Goal: Information Seeking & Learning: Understand process/instructions

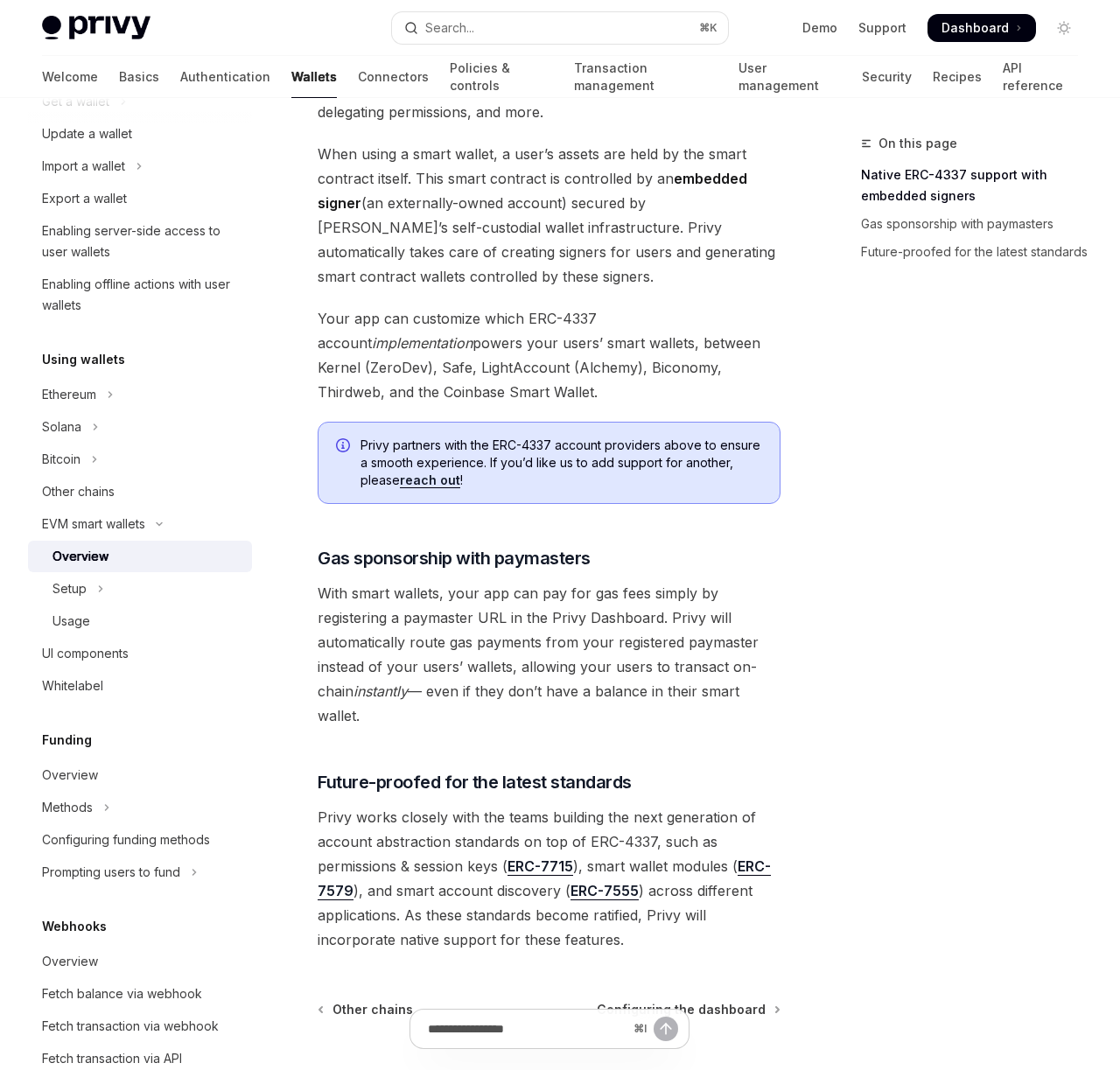
scroll to position [1151, 0]
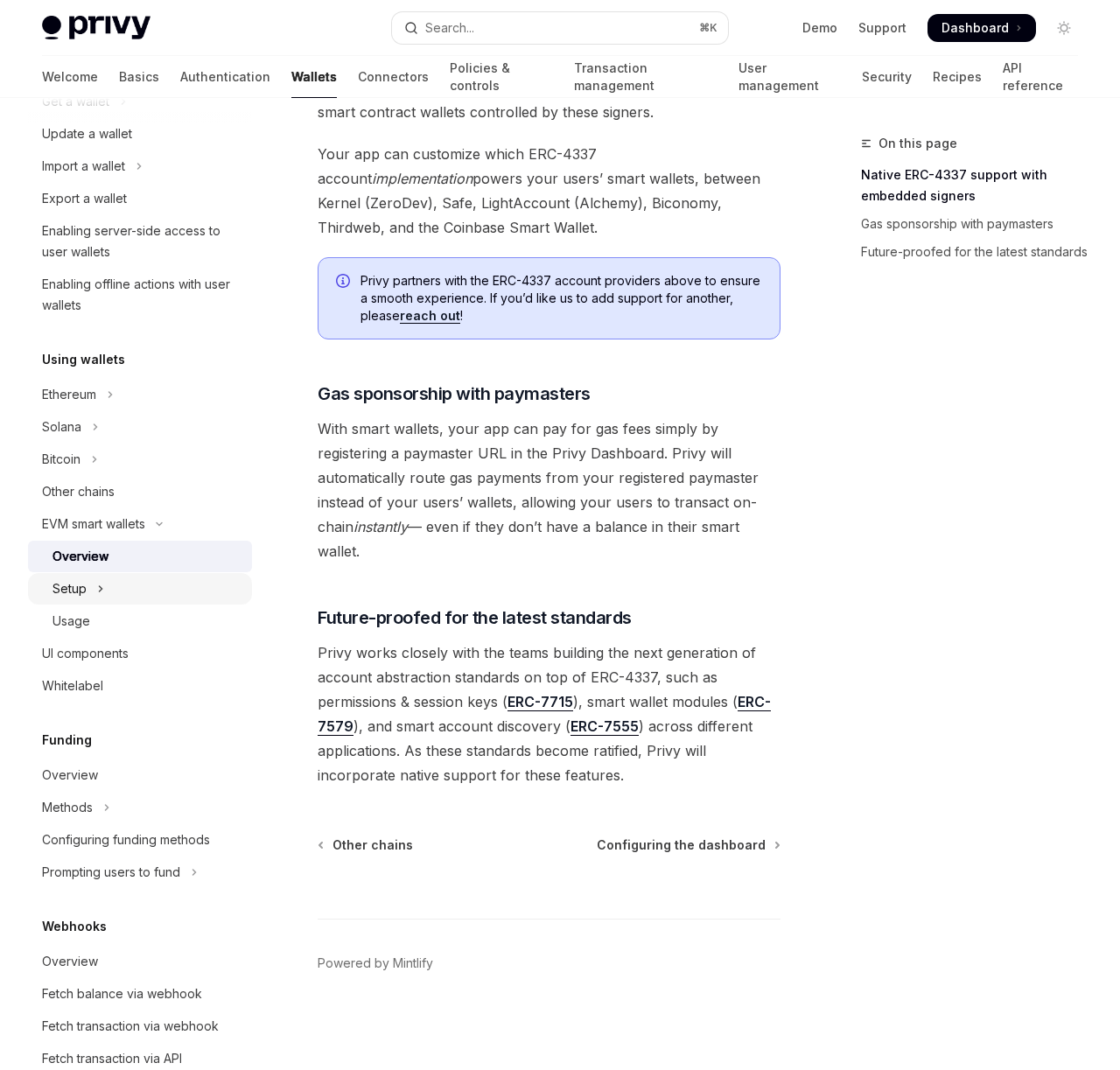
click at [135, 599] on button "Setup" at bounding box center [140, 589] width 224 height 31
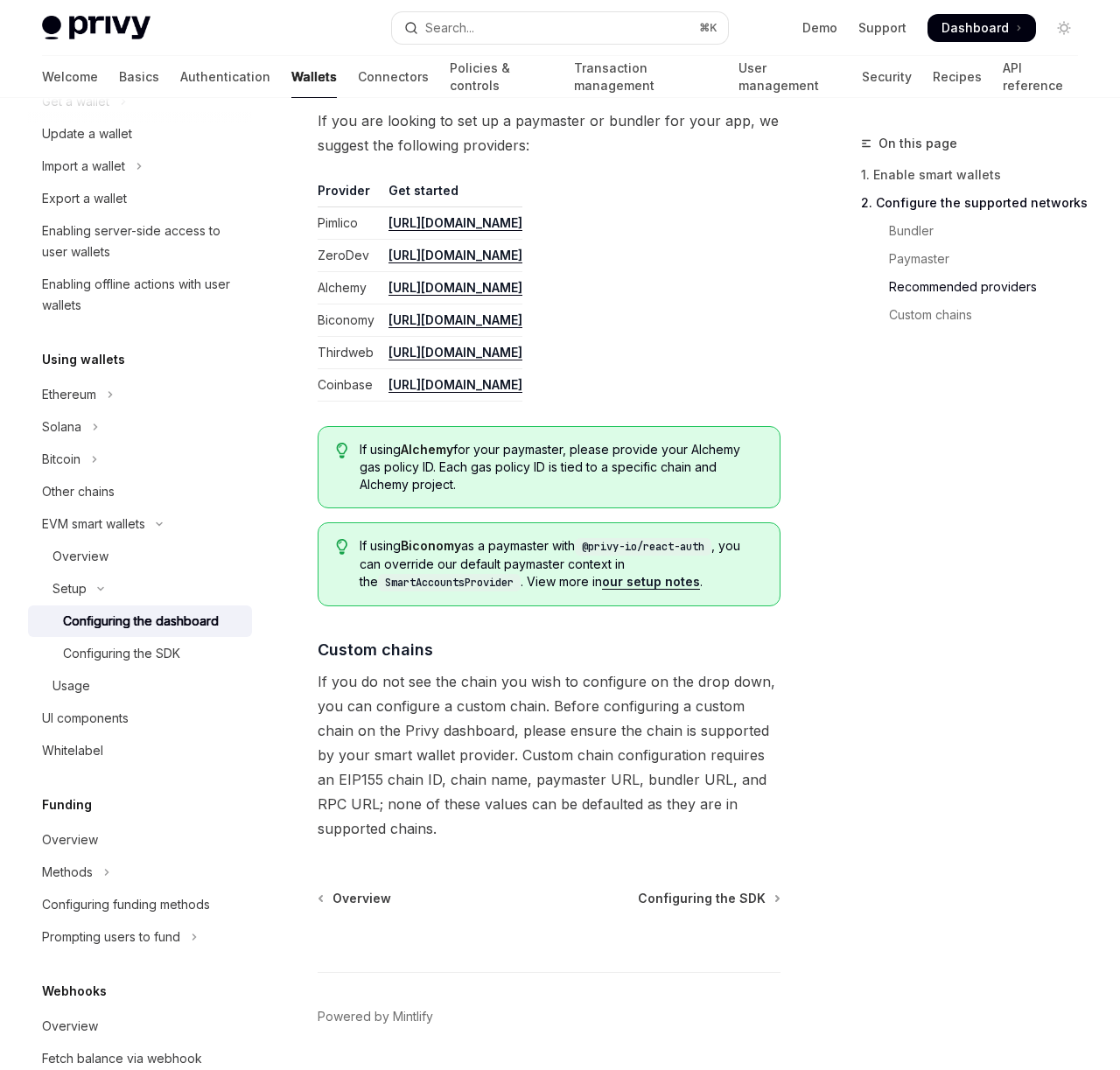
scroll to position [2025, 0]
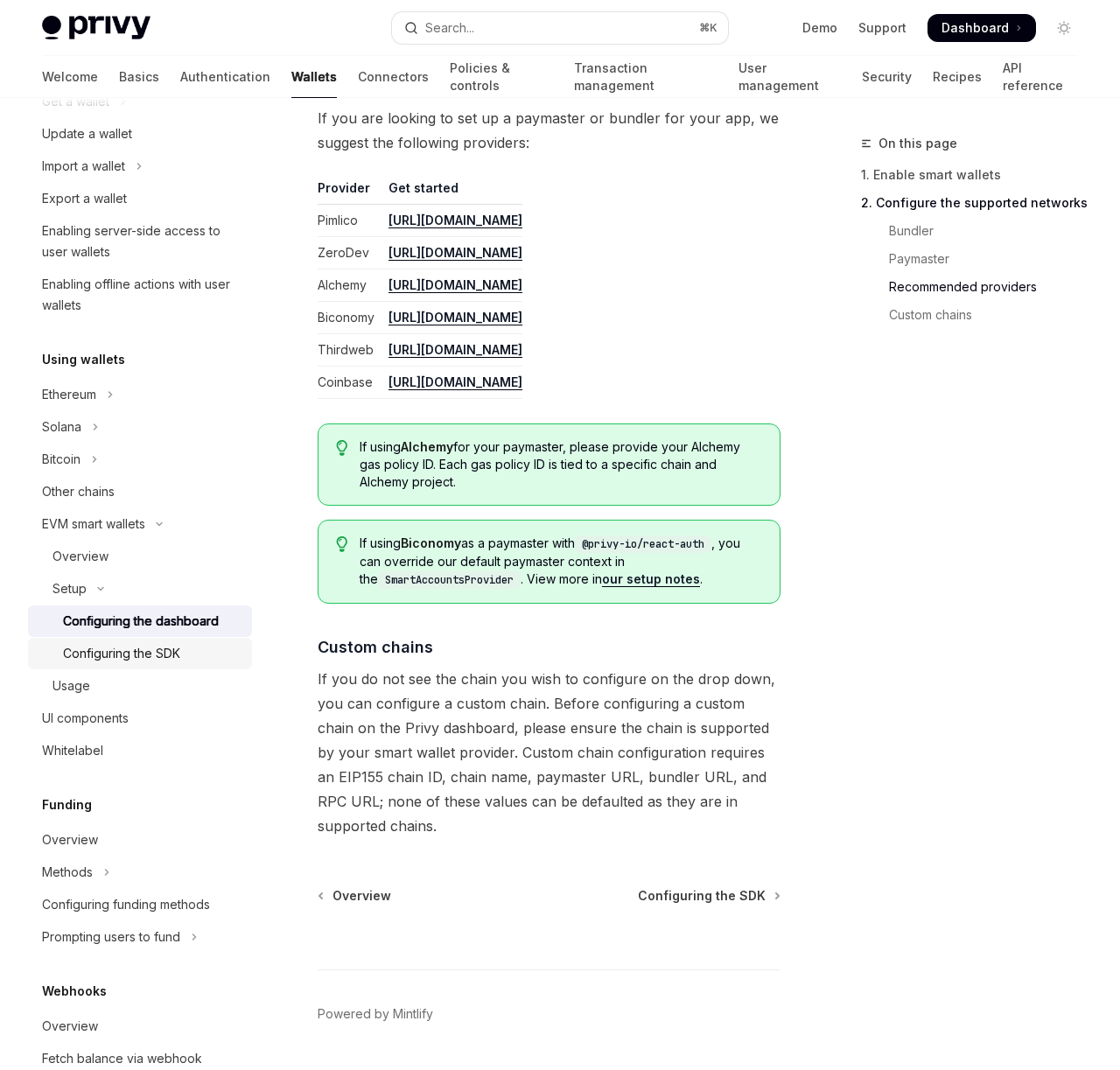
click at [174, 658] on div "Configuring the SDK" at bounding box center [121, 653] width 117 height 21
type textarea "*"
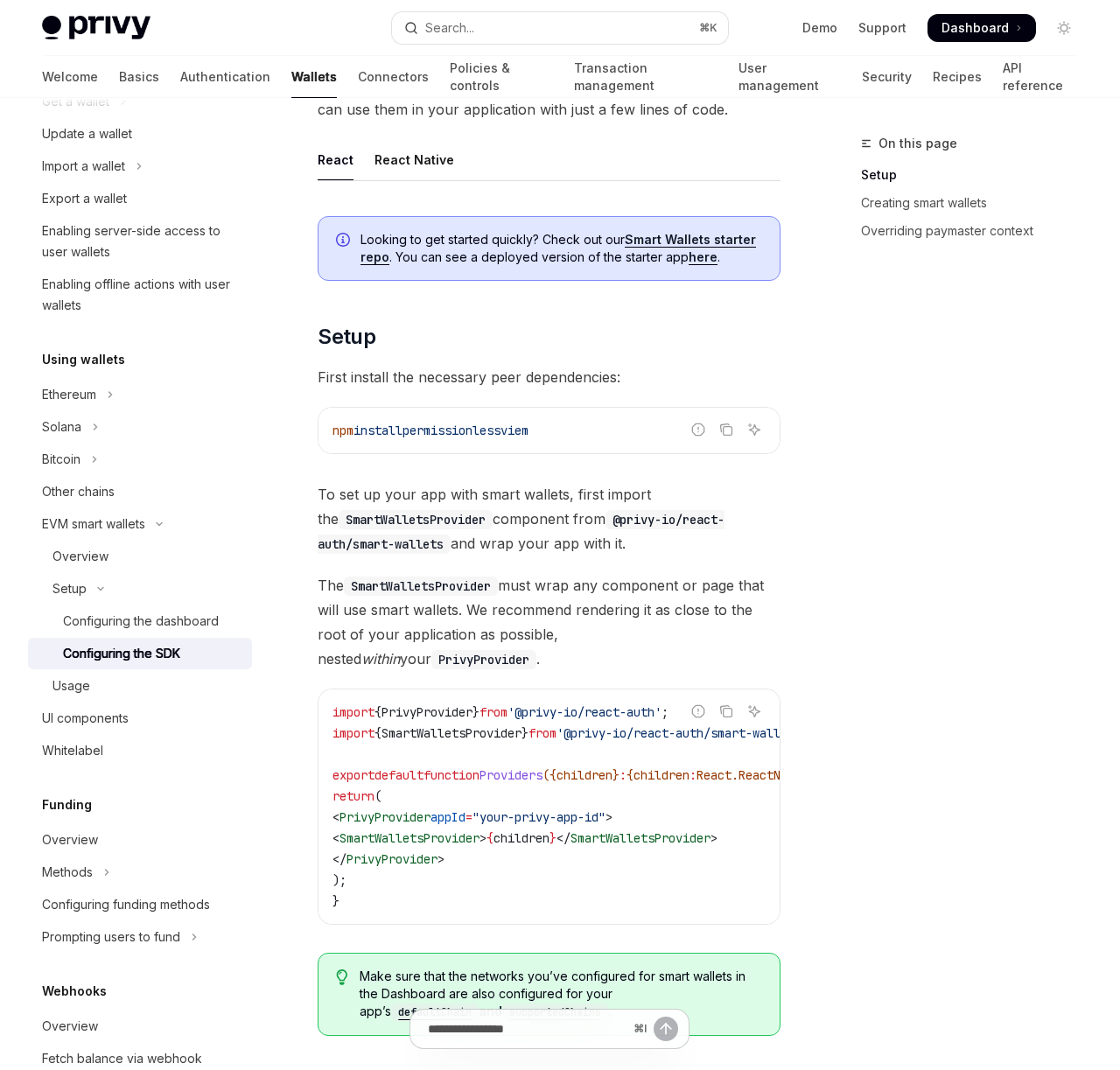
scroll to position [235, 0]
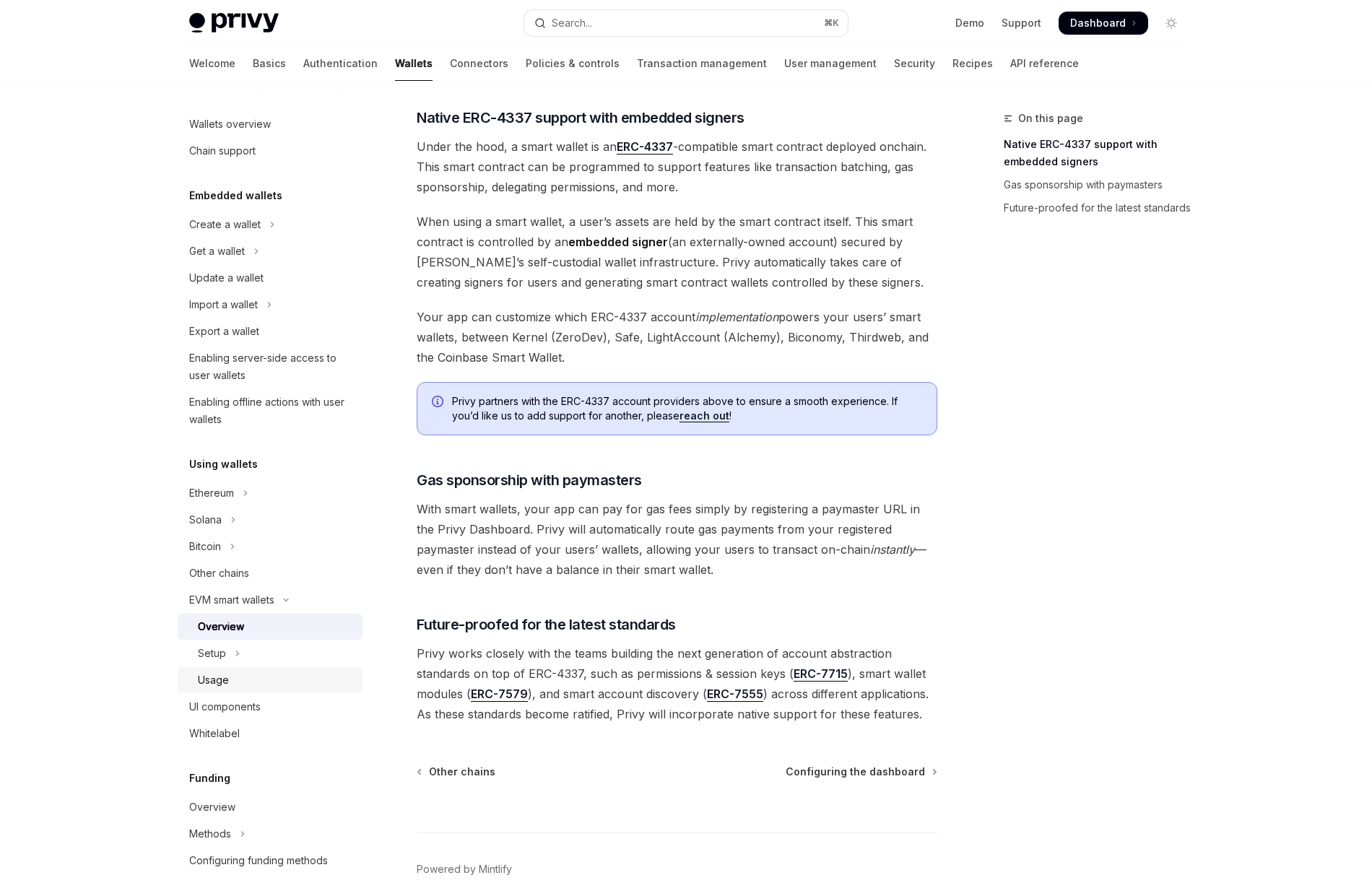
scroll to position [845, 0]
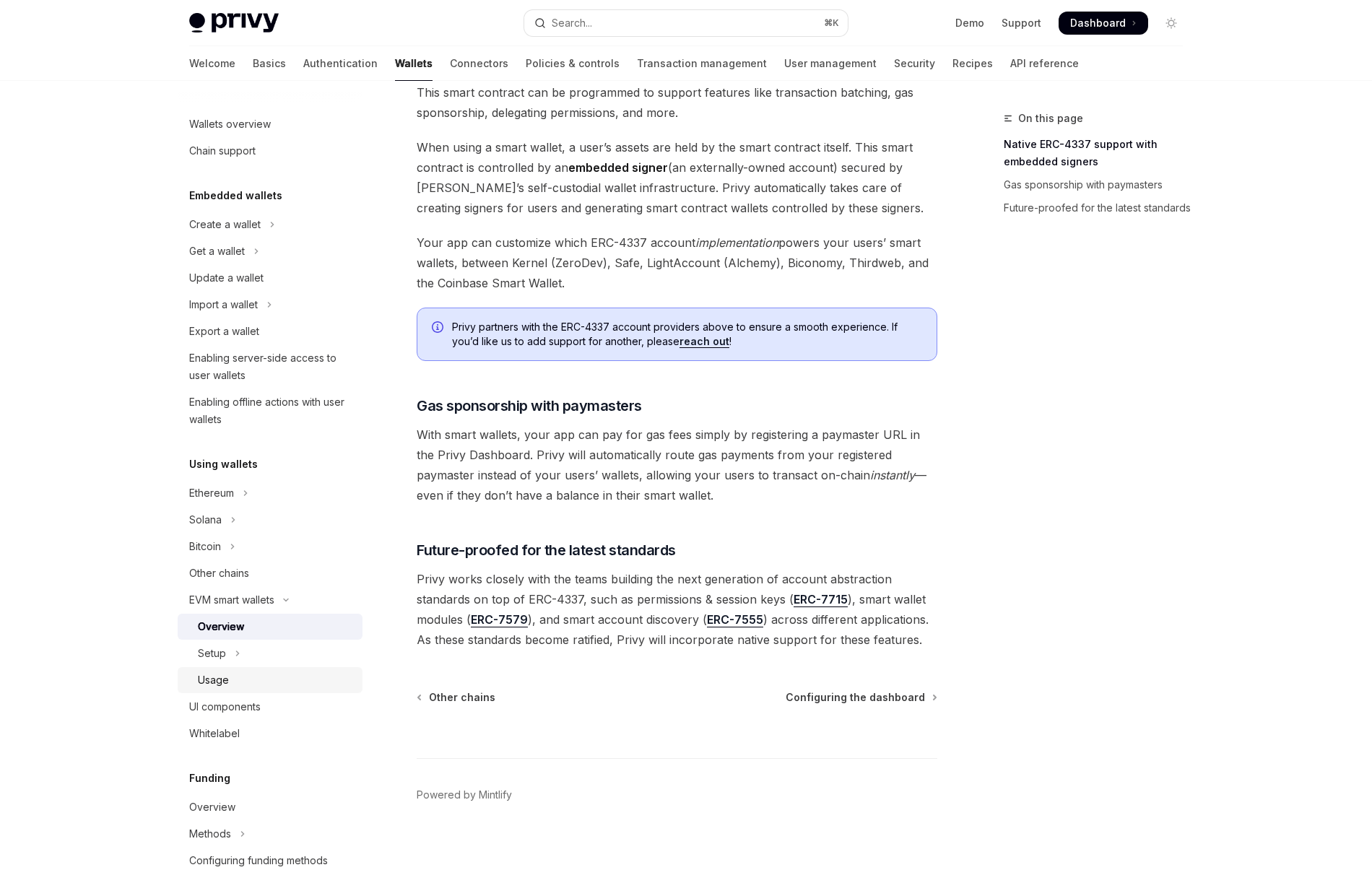
click at [253, 684] on div "Usage" at bounding box center [275, 680] width 156 height 17
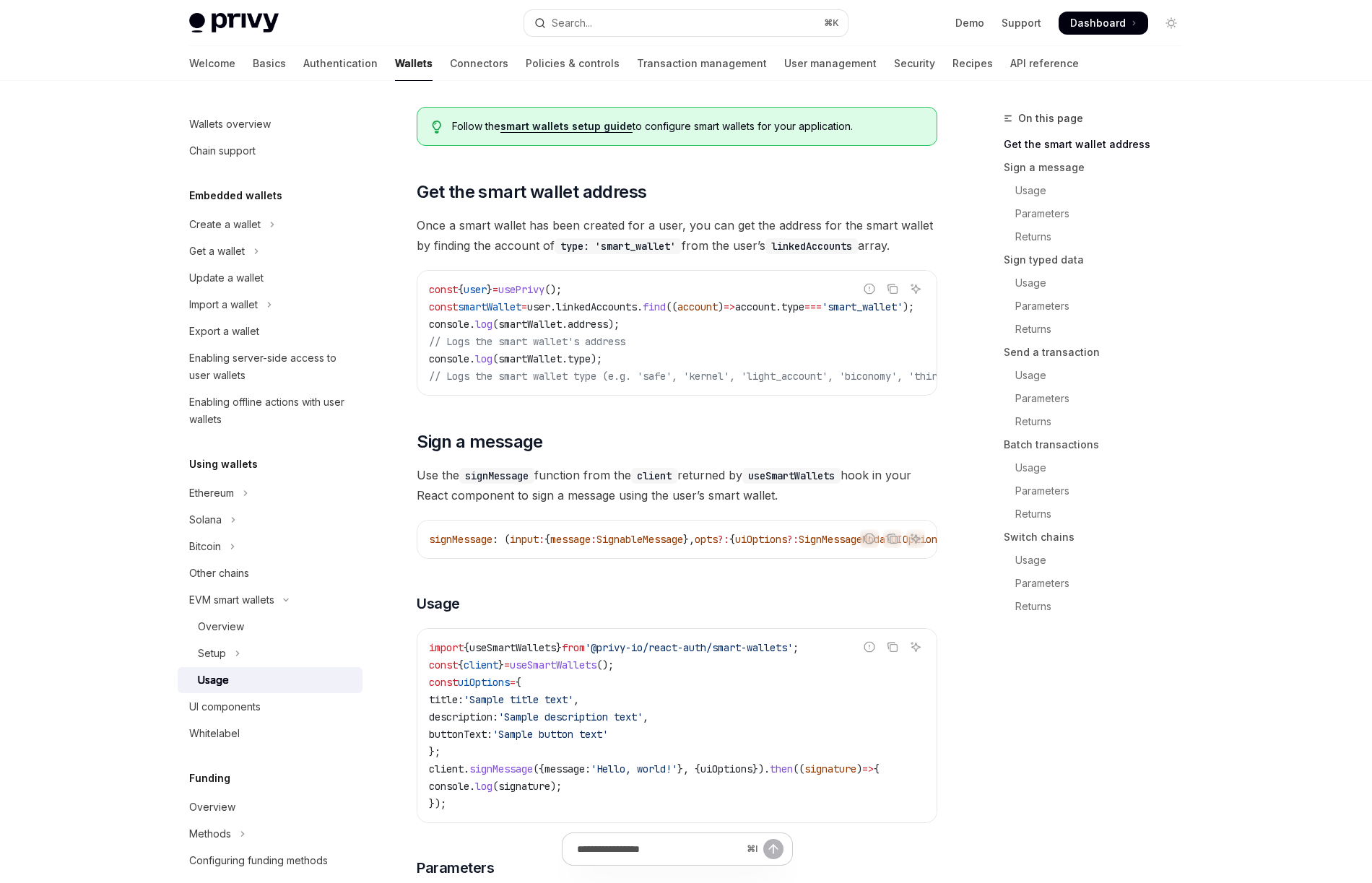
scroll to position [140, 0]
click at [272, 652] on button "Setup" at bounding box center [270, 653] width 185 height 26
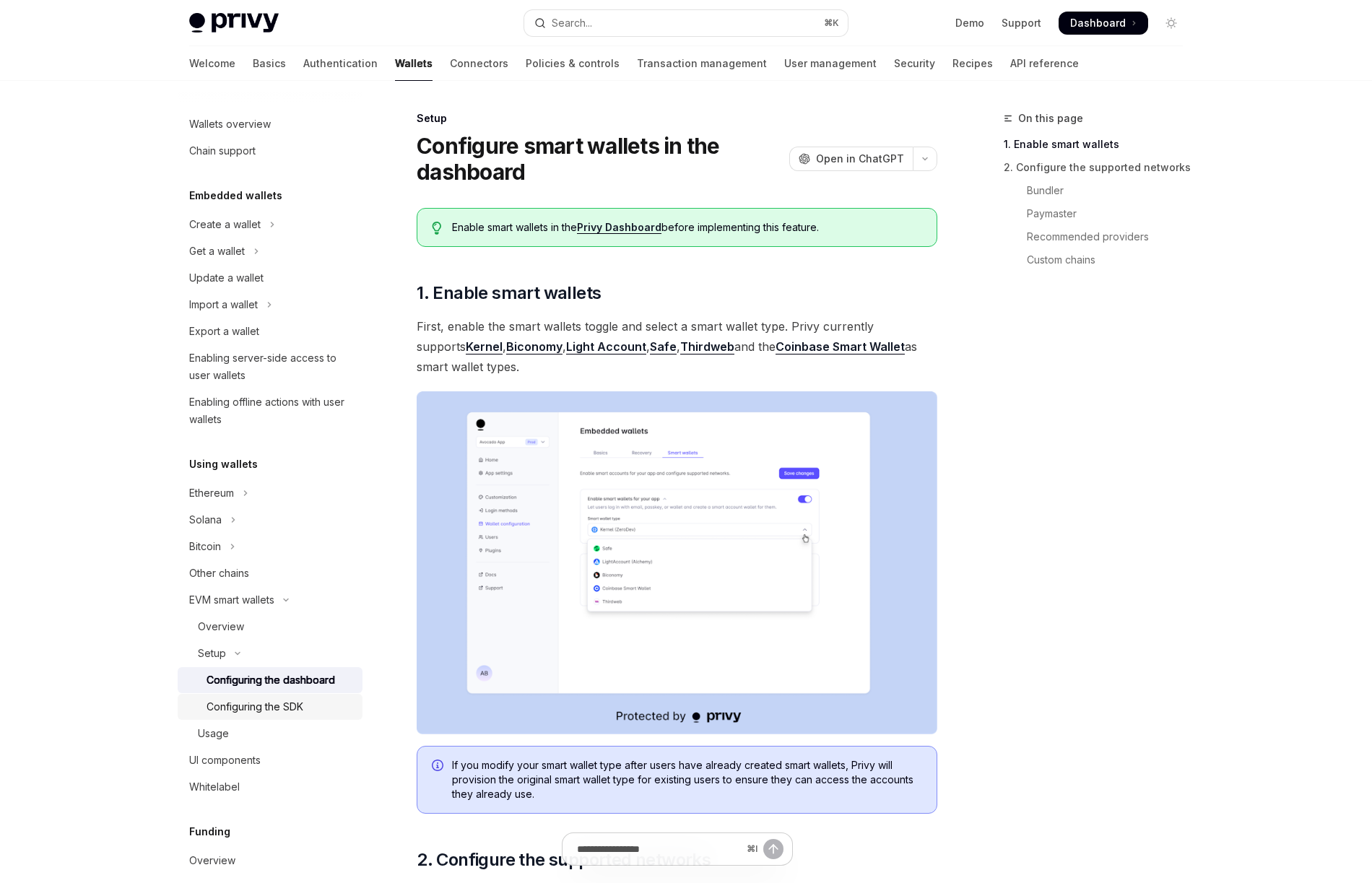
click at [284, 707] on div "Configuring the SDK" at bounding box center [255, 707] width 97 height 17
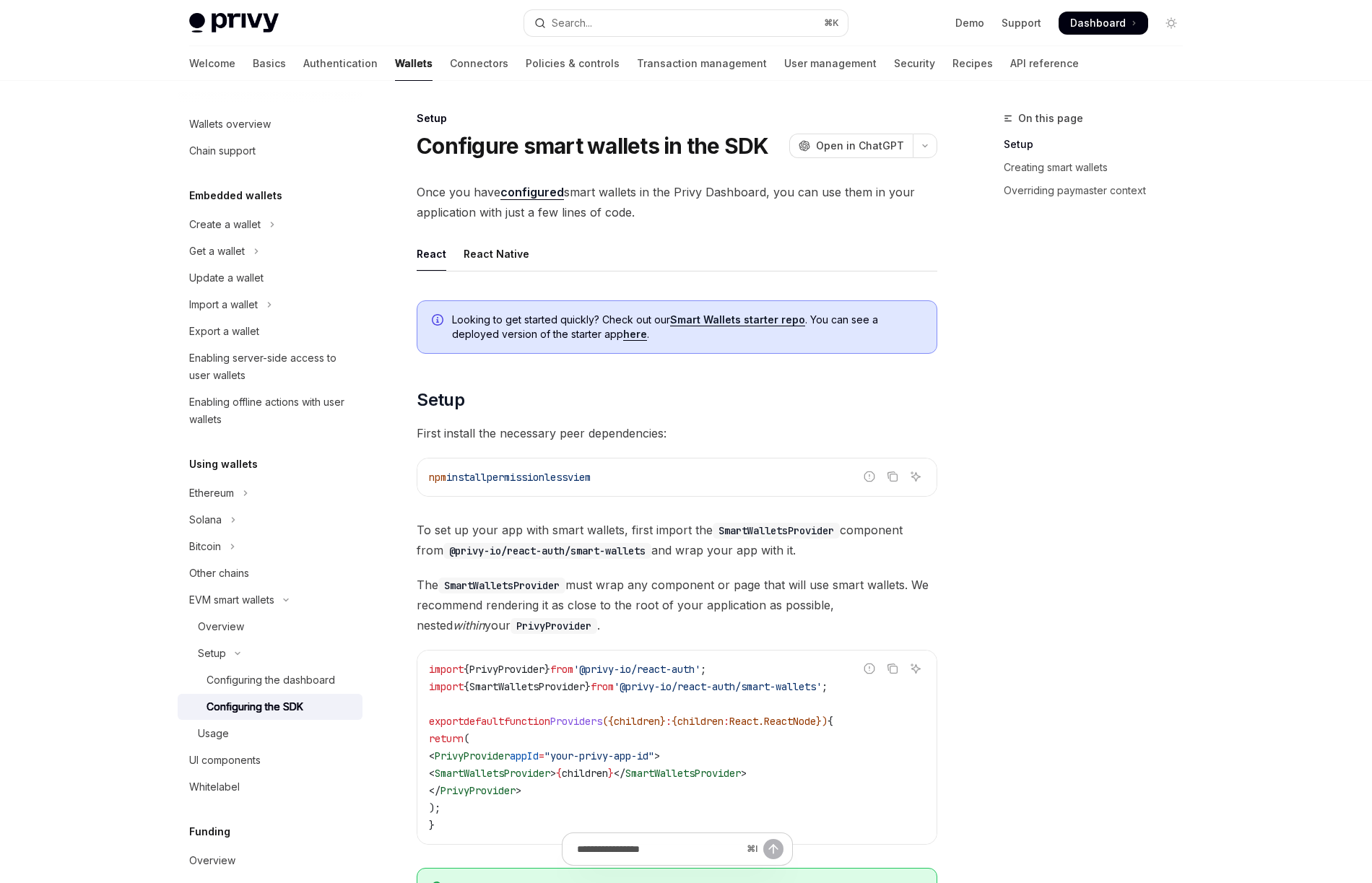
drag, startPoint x: 503, startPoint y: 477, endPoint x: 668, endPoint y: 510, distance: 168.3
click at [665, 476] on code "npm install permissionless viem" at bounding box center [677, 477] width 496 height 17
copy span "permissionless viem"
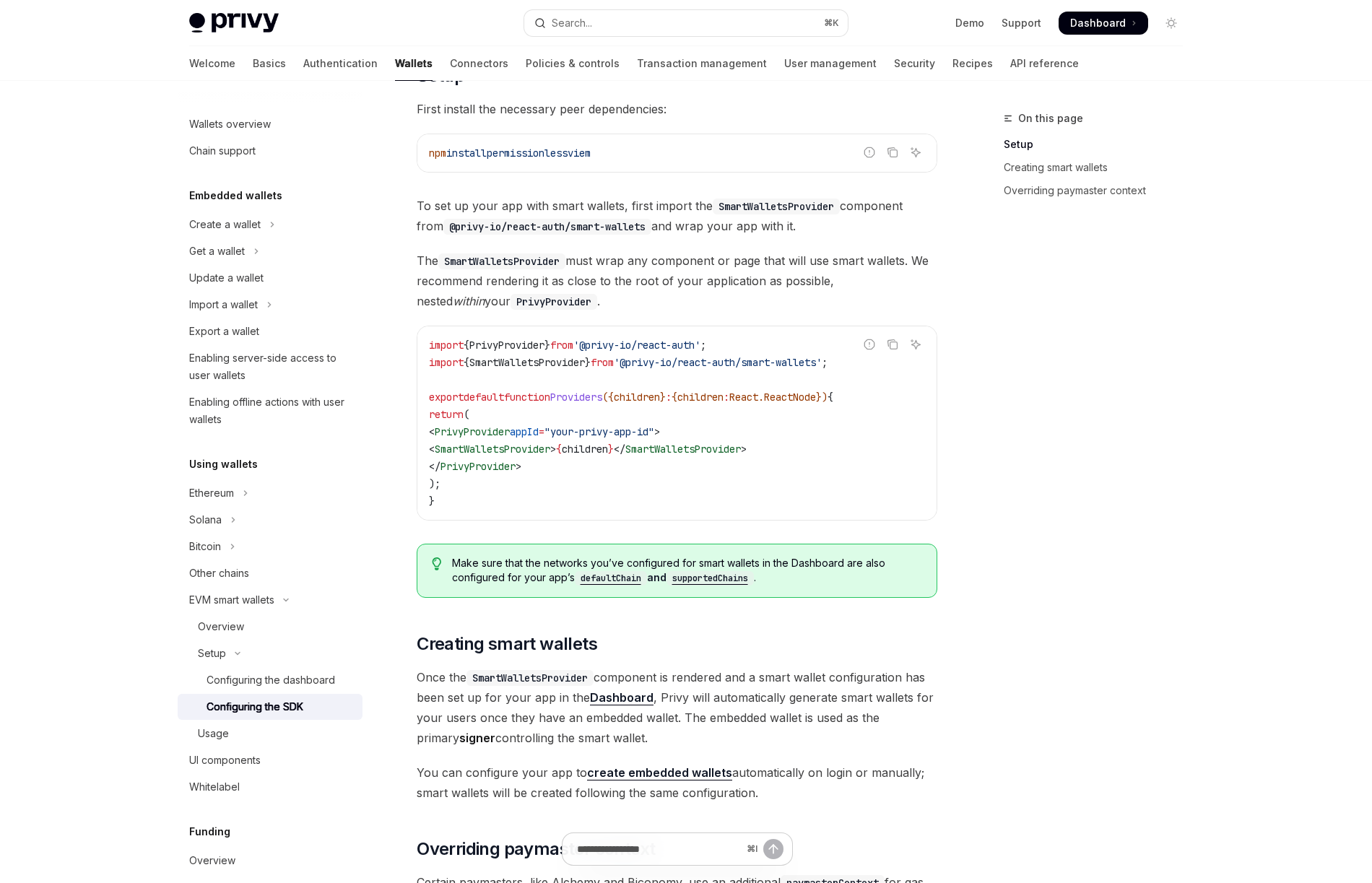
click at [564, 572] on span "Make sure that the networks you’ve configured for smart wallets in the Dashboar…" at bounding box center [687, 571] width 470 height 30
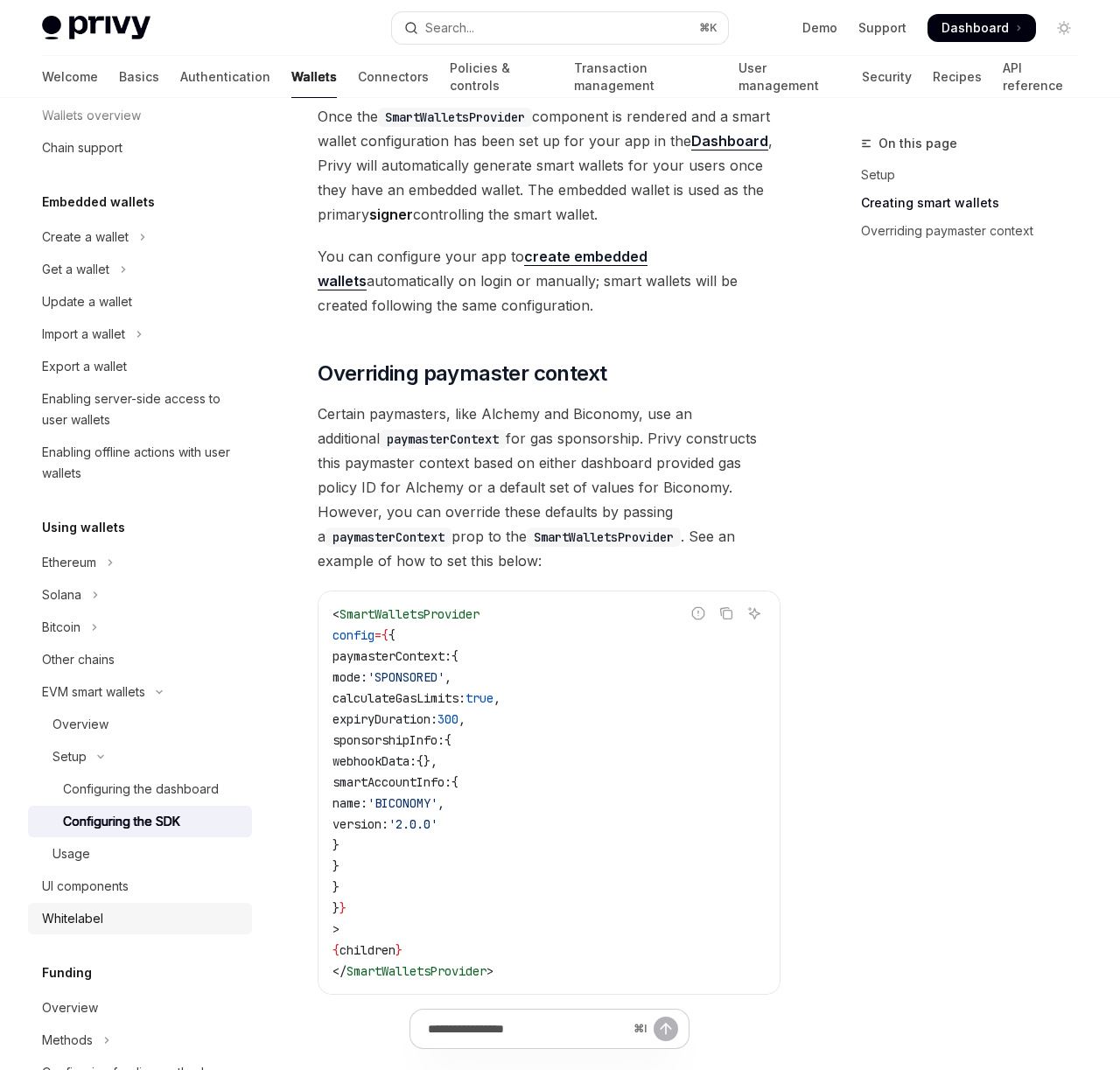
scroll to position [48, 0]
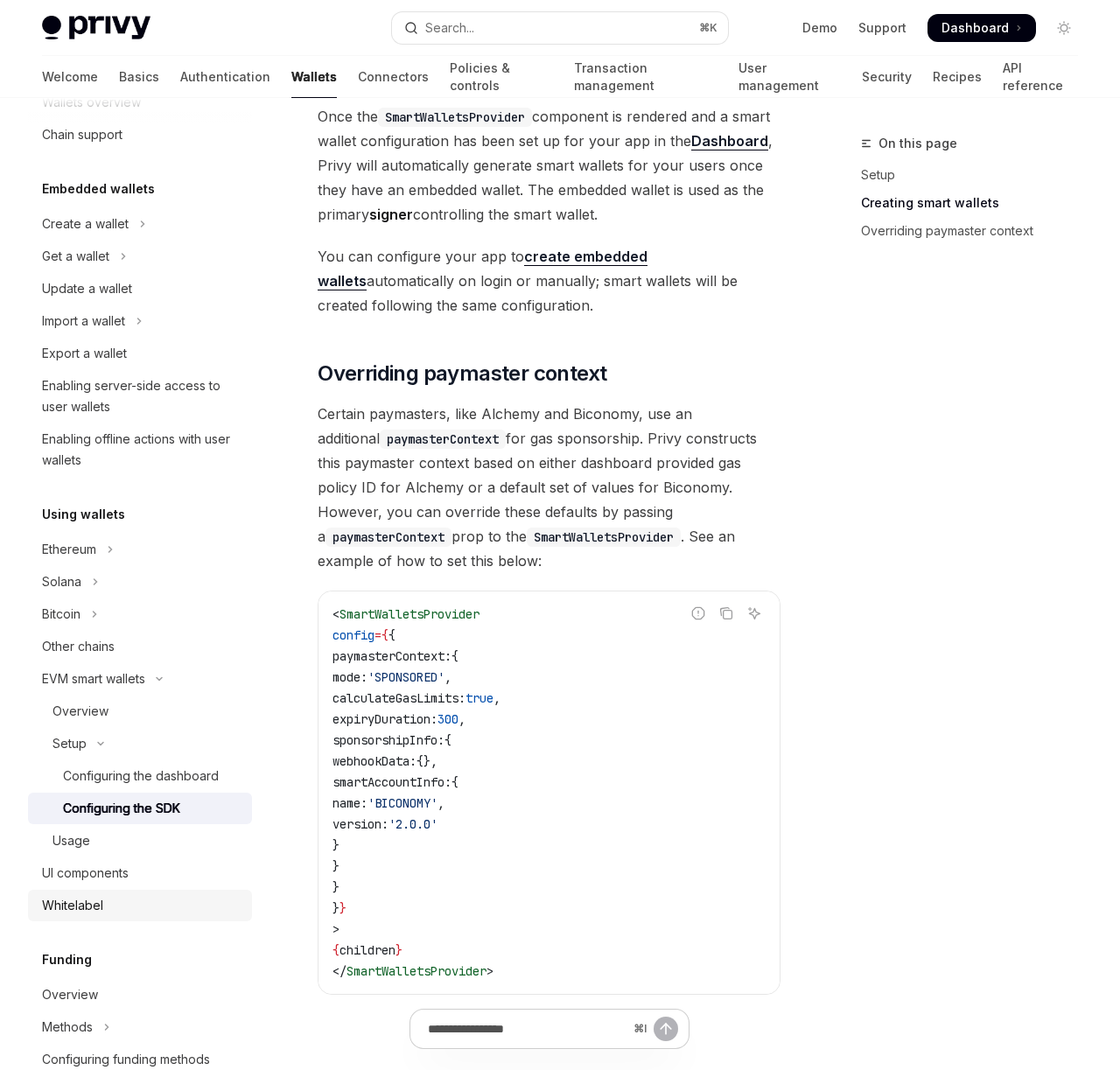
click at [81, 896] on div "Whitelabel" at bounding box center [72, 905] width 61 height 21
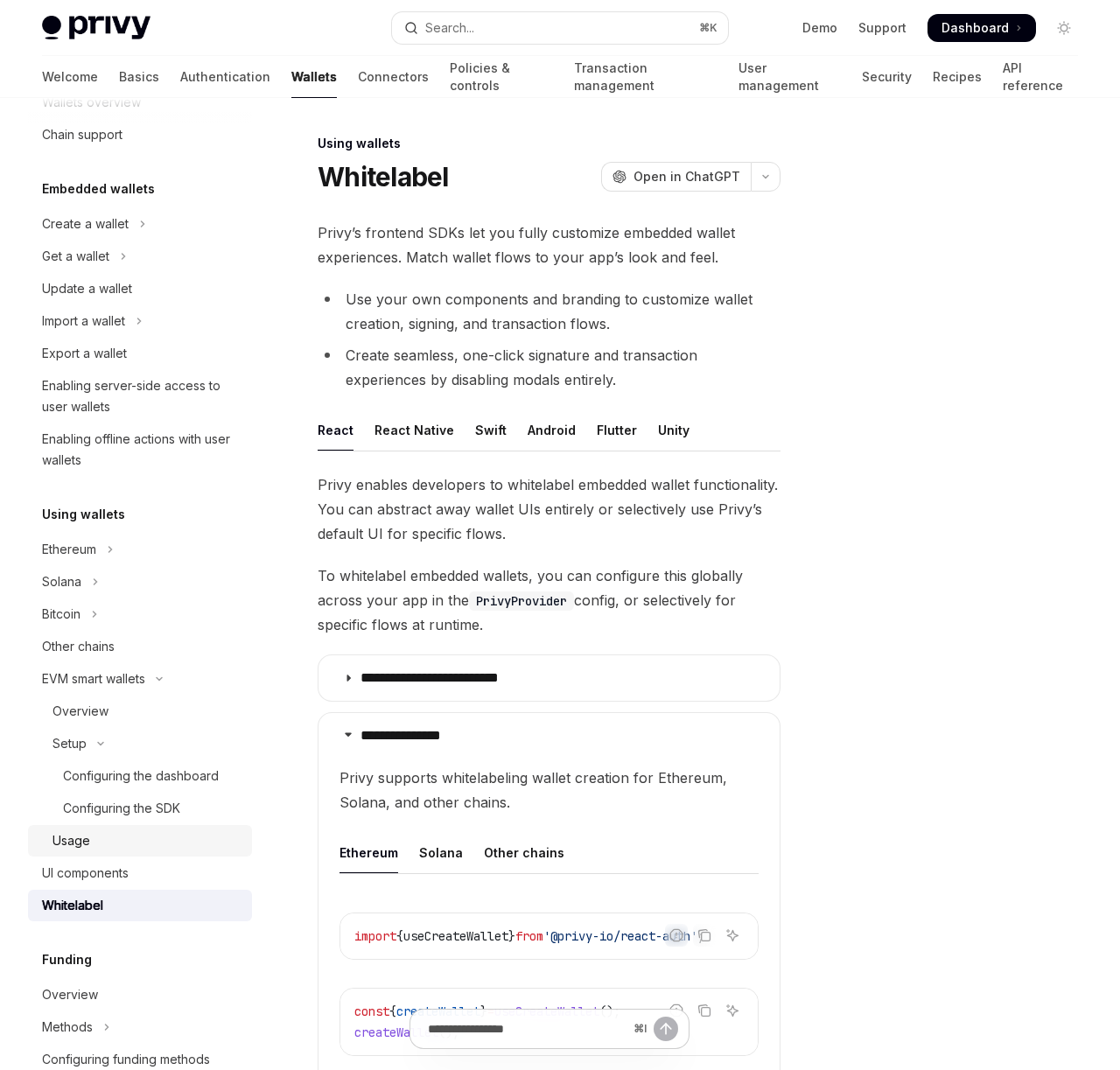
click at [88, 842] on div "Usage" at bounding box center [72, 840] width 38 height 21
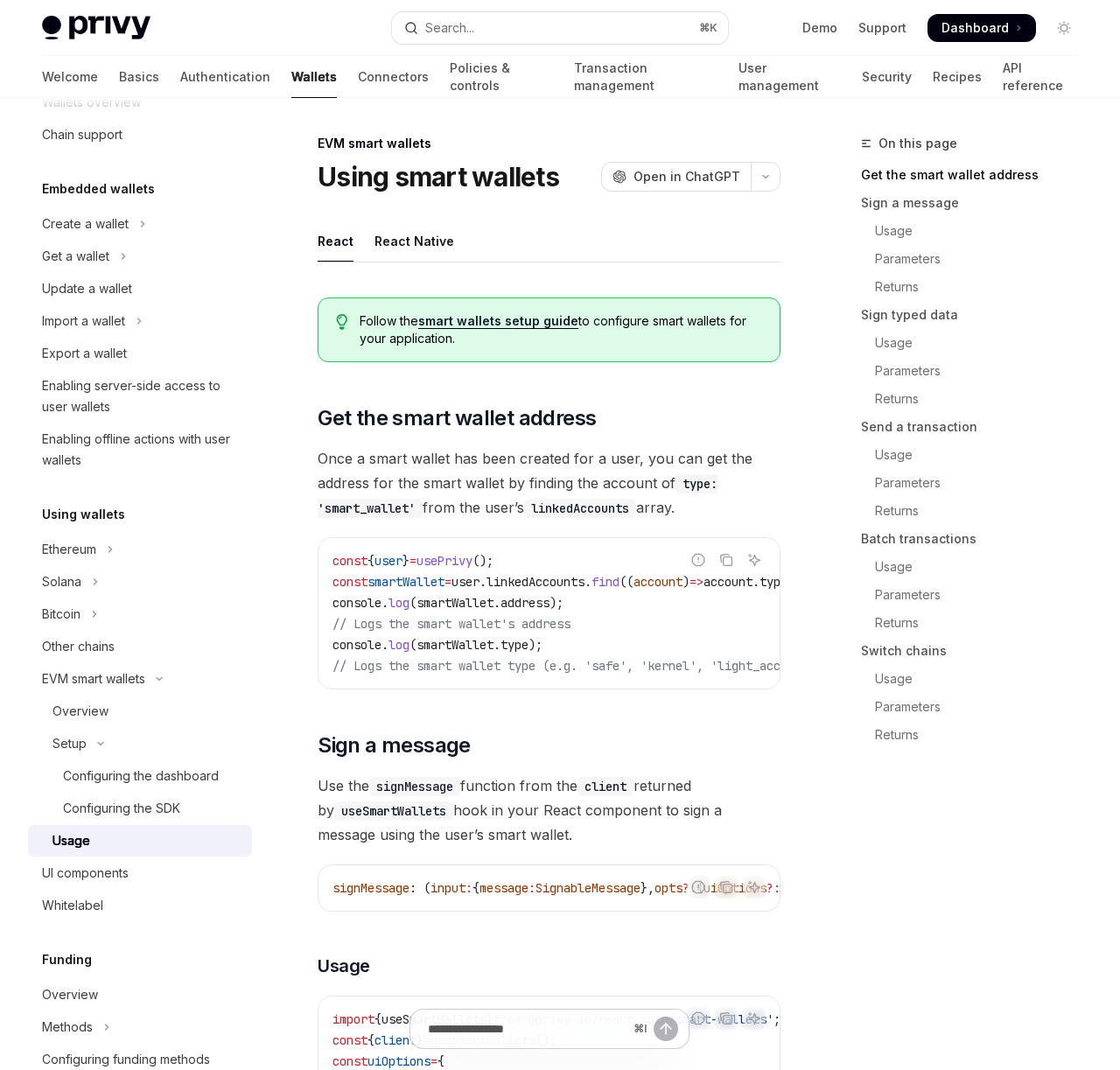
click at [526, 320] on link "smart wallets setup guide" at bounding box center [497, 321] width 160 height 16
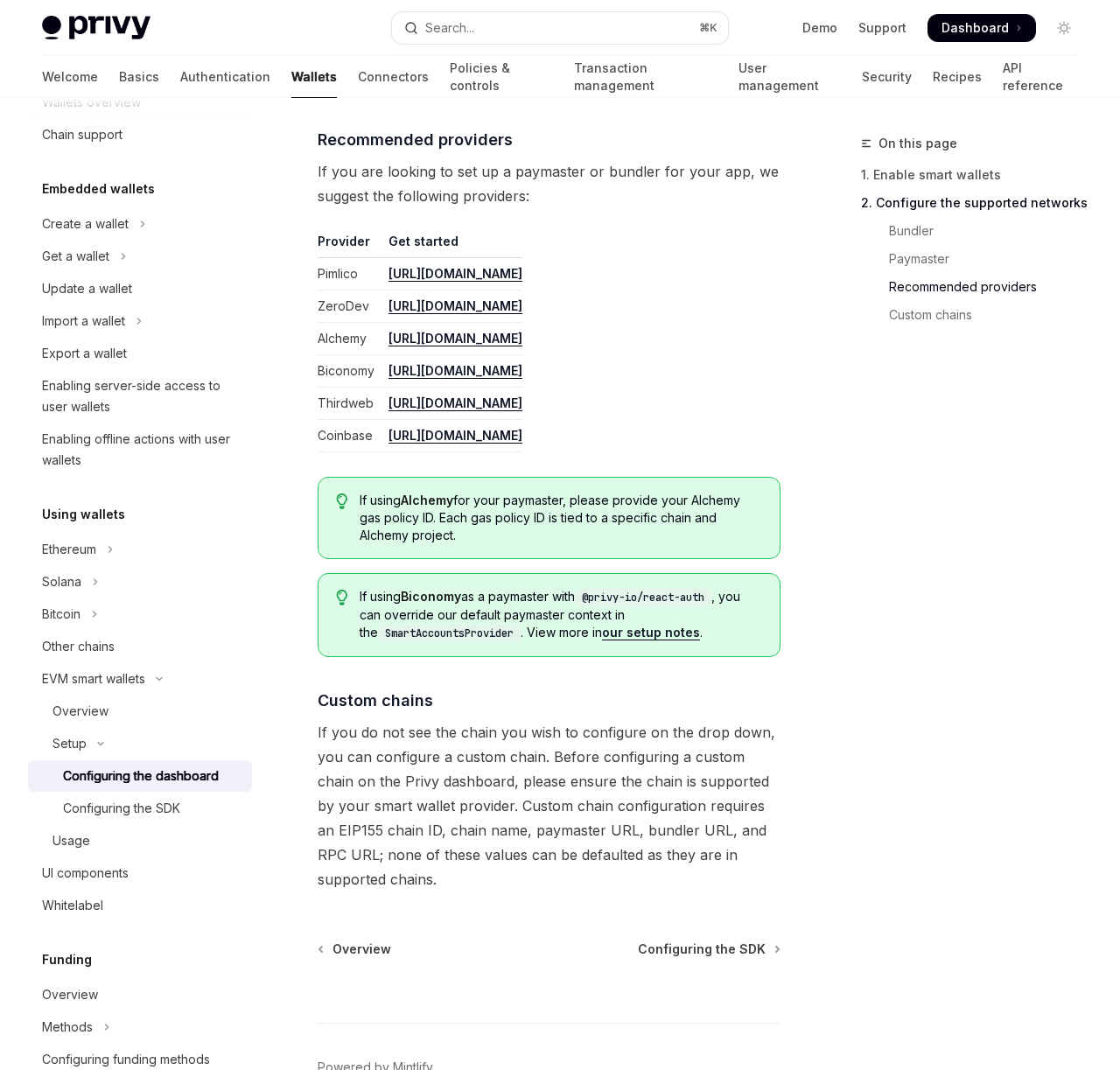
scroll to position [2068, 0]
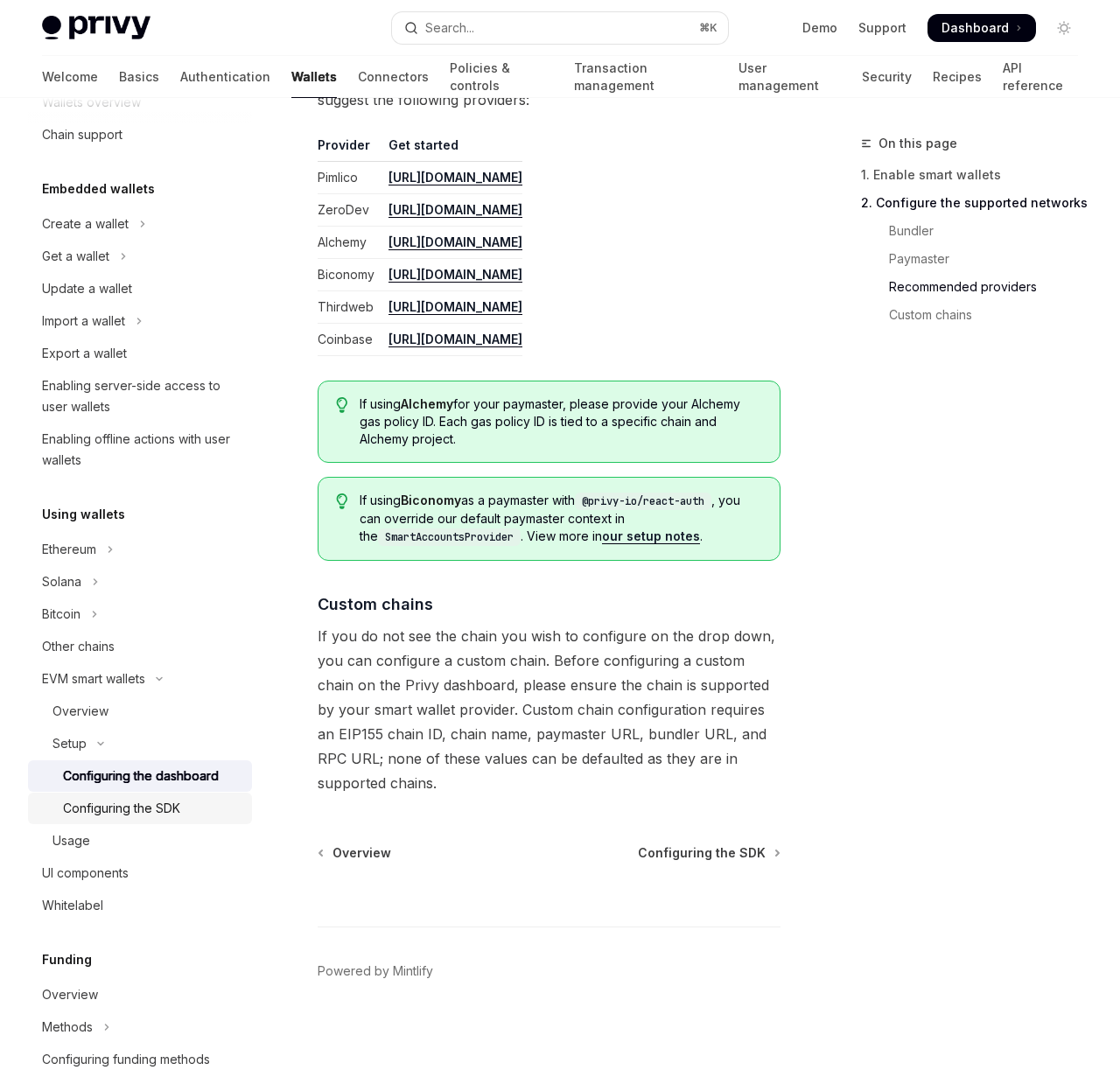
click at [156, 805] on div "Configuring the SDK" at bounding box center [121, 808] width 117 height 21
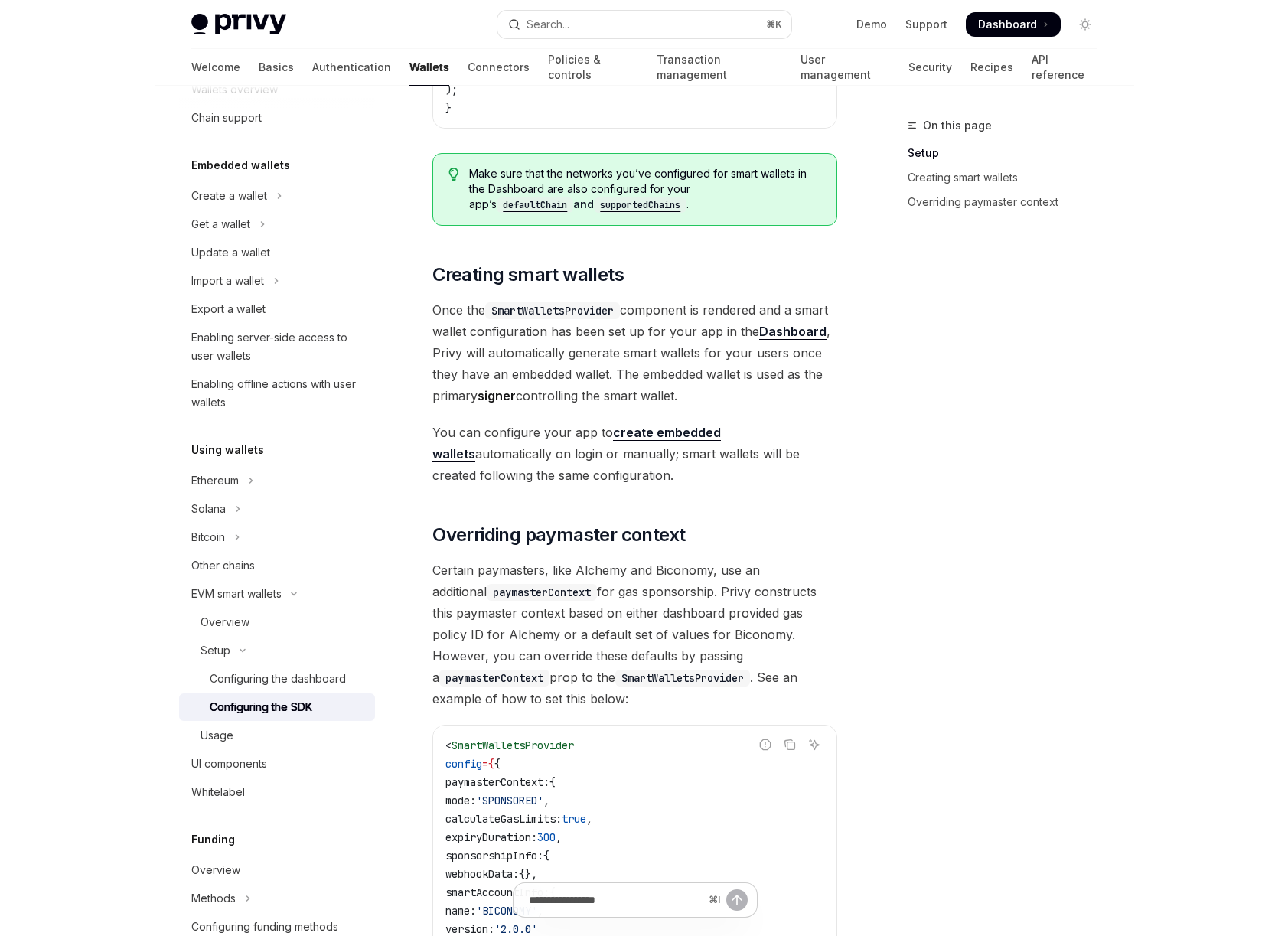
scroll to position [842, 0]
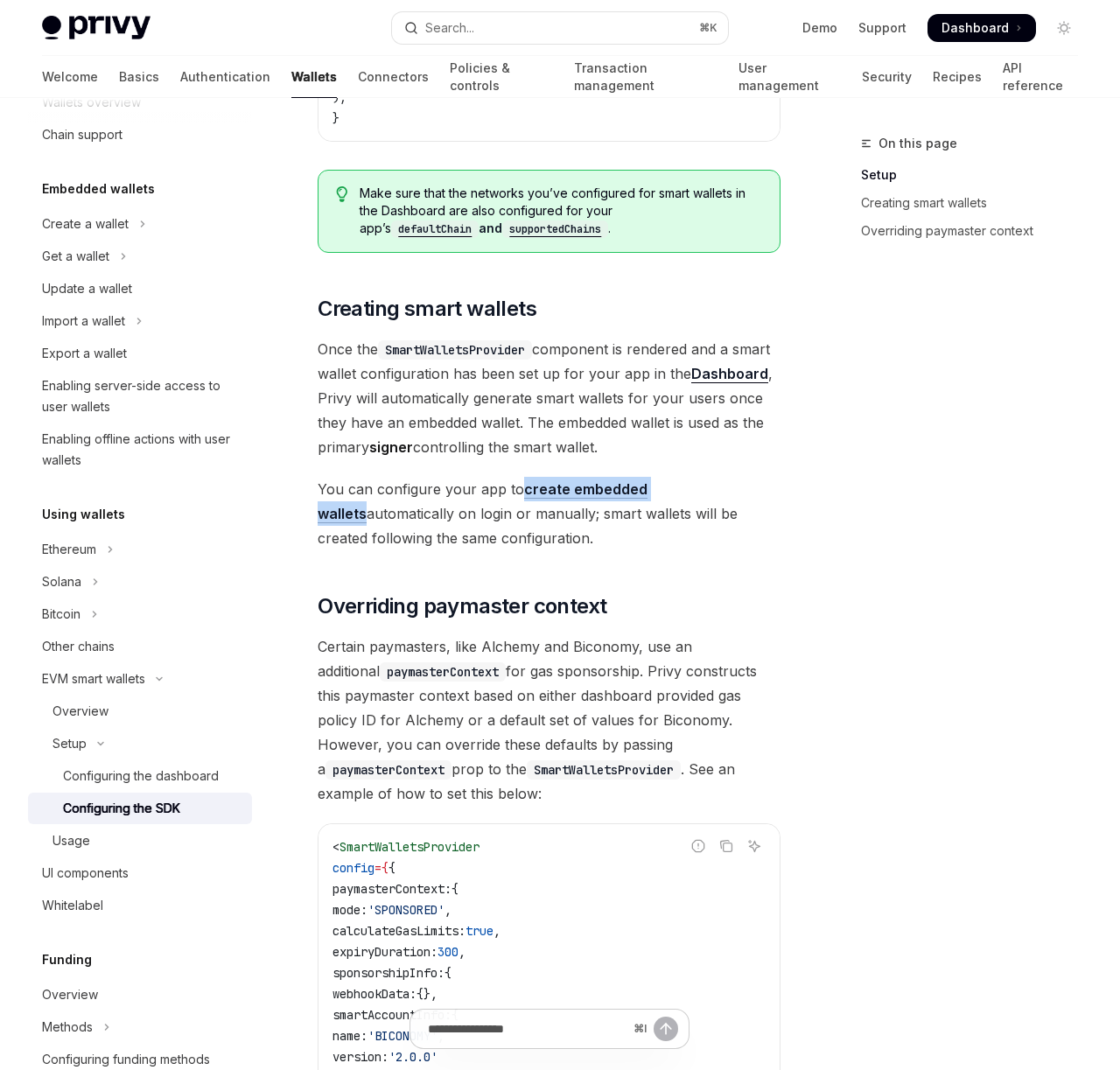
type textarea "*"
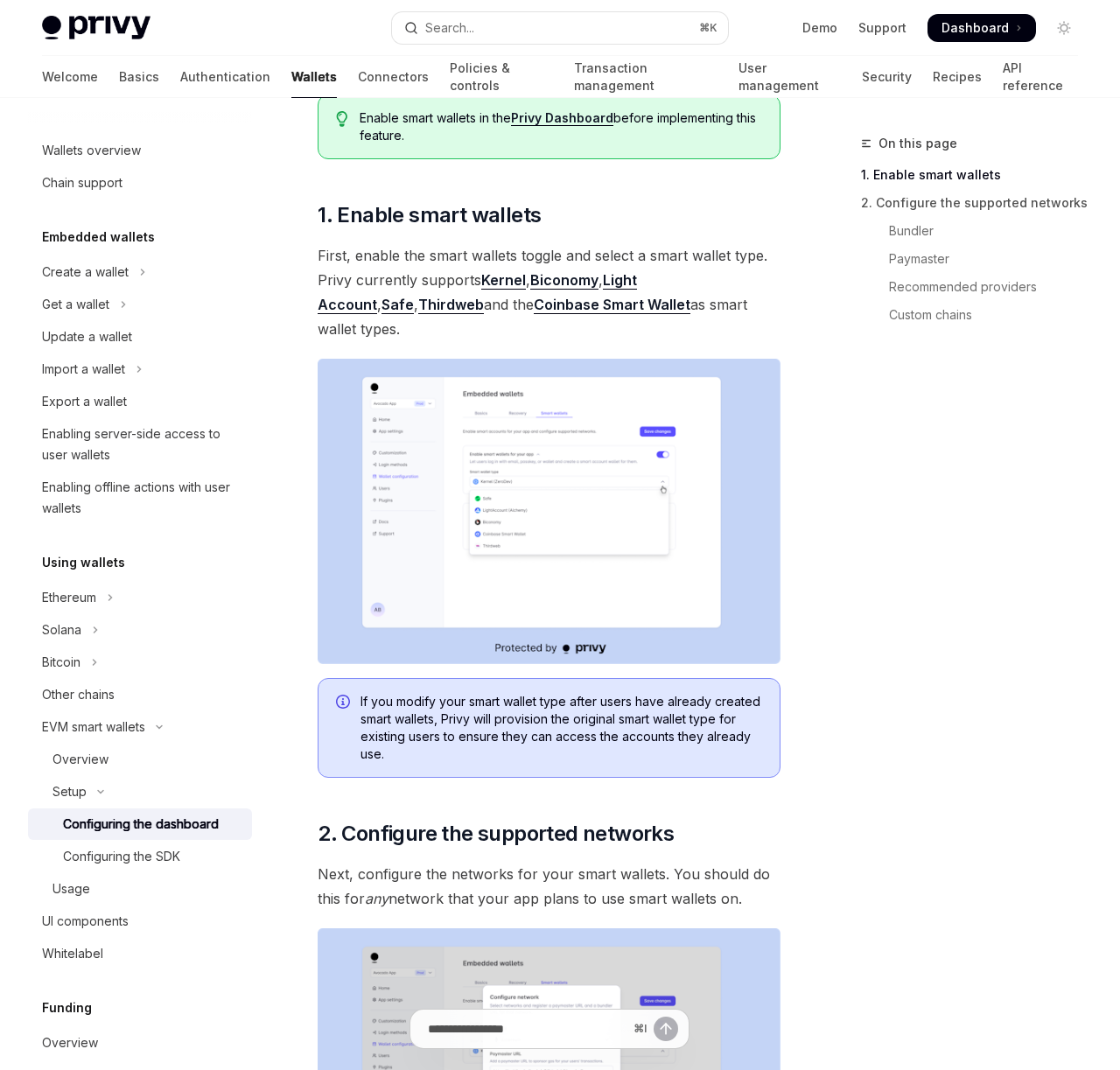
scroll to position [220, 0]
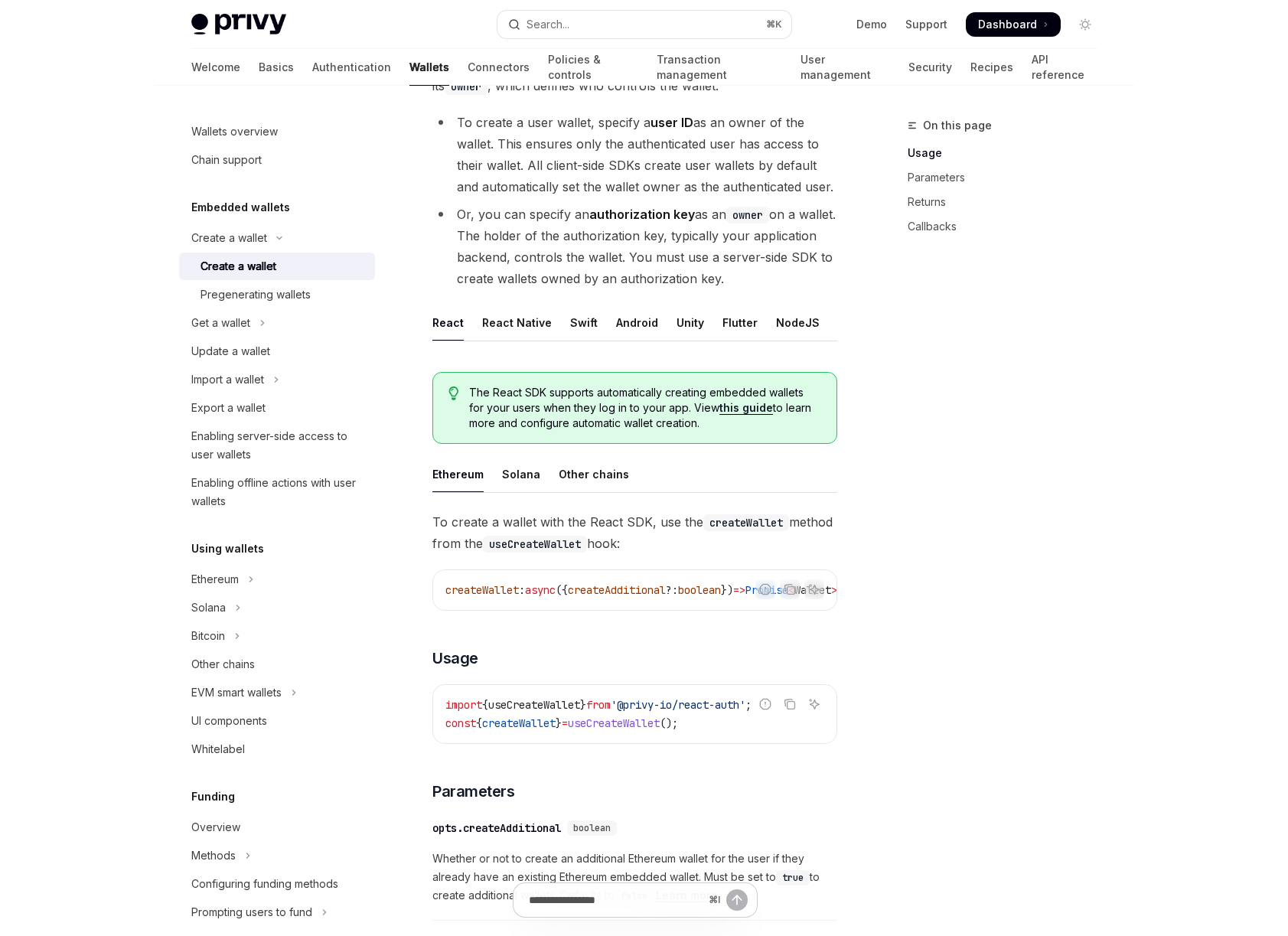
scroll to position [381, 0]
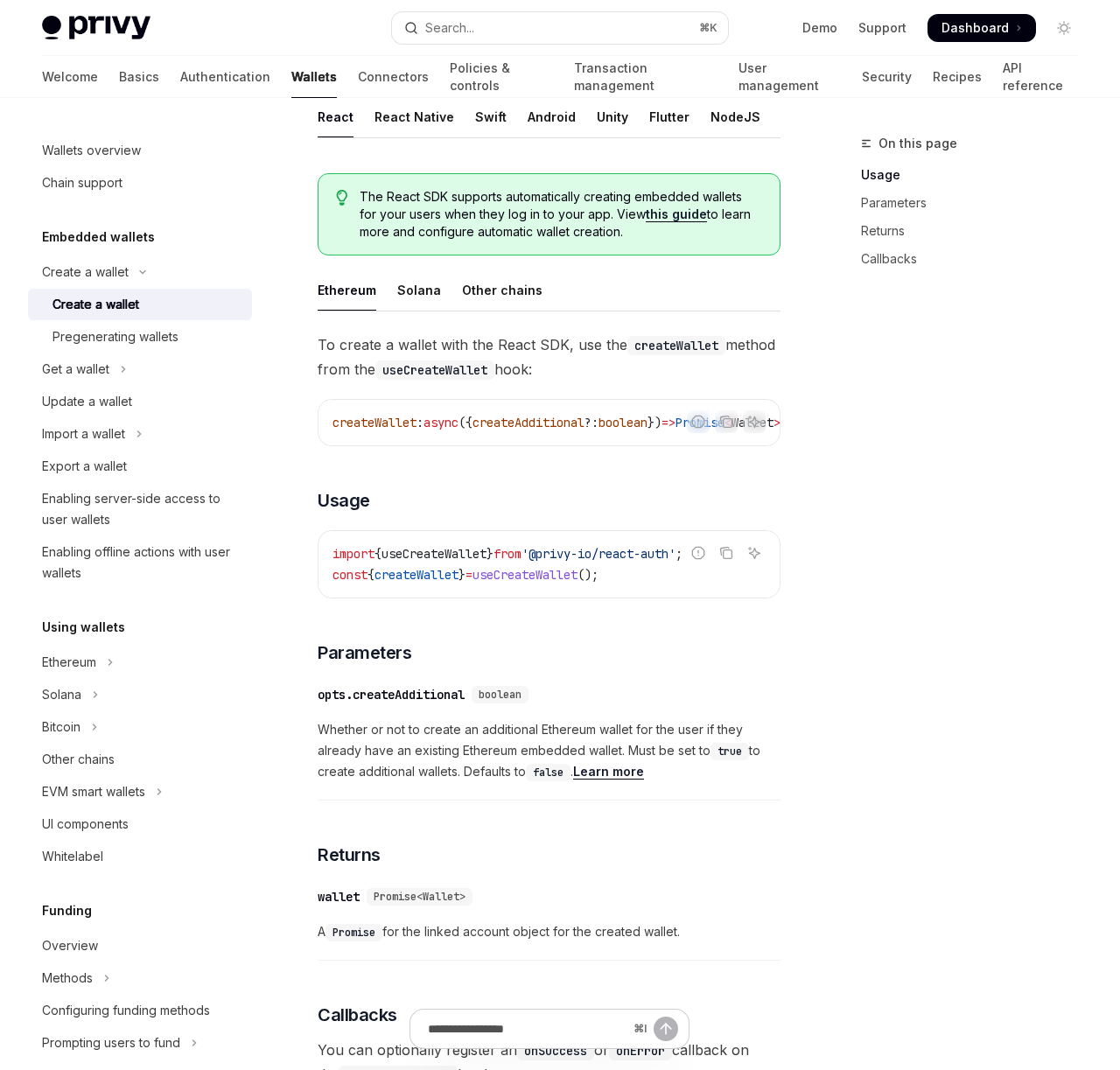
type textarea "*"
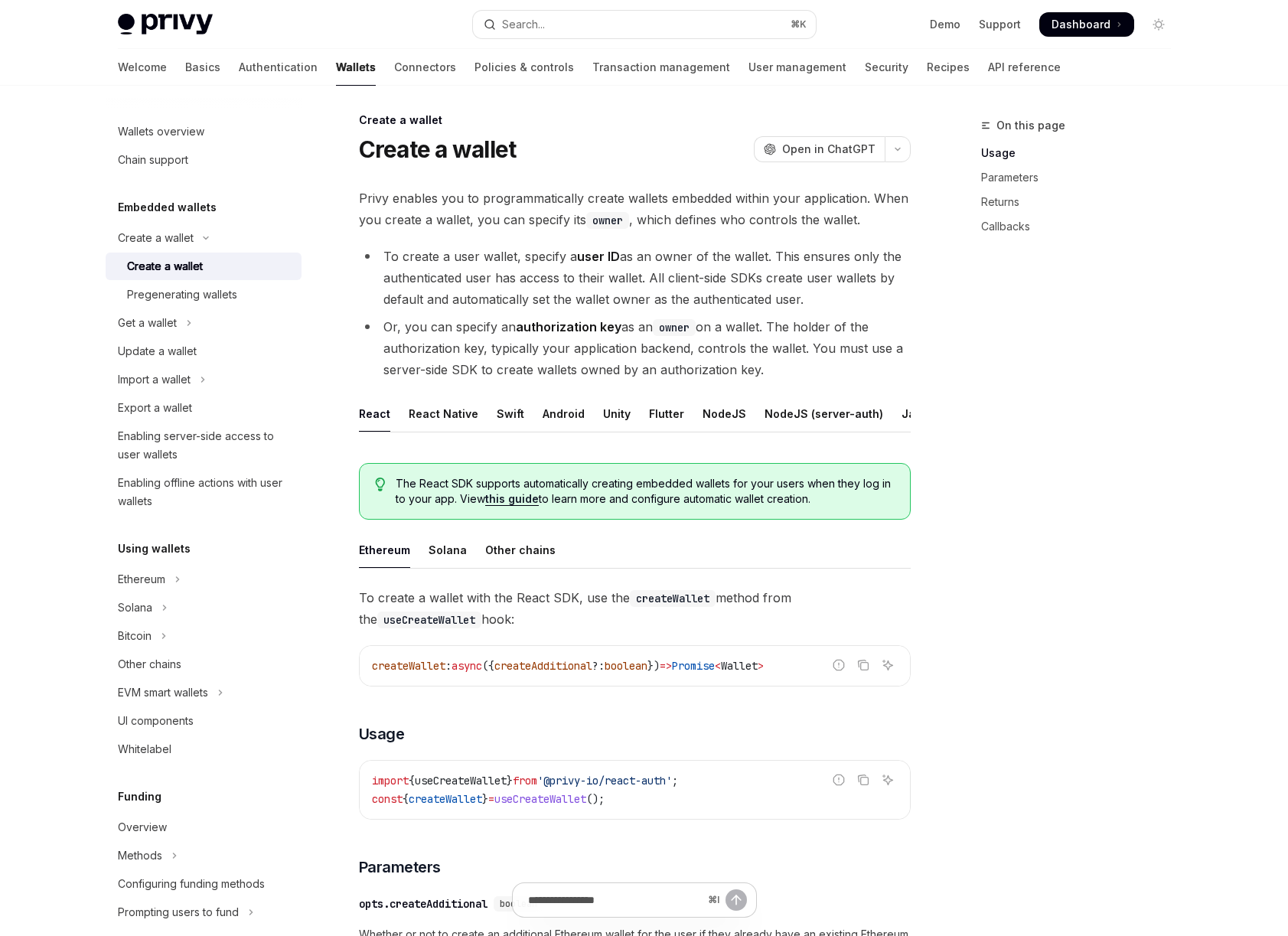
scroll to position [0, 0]
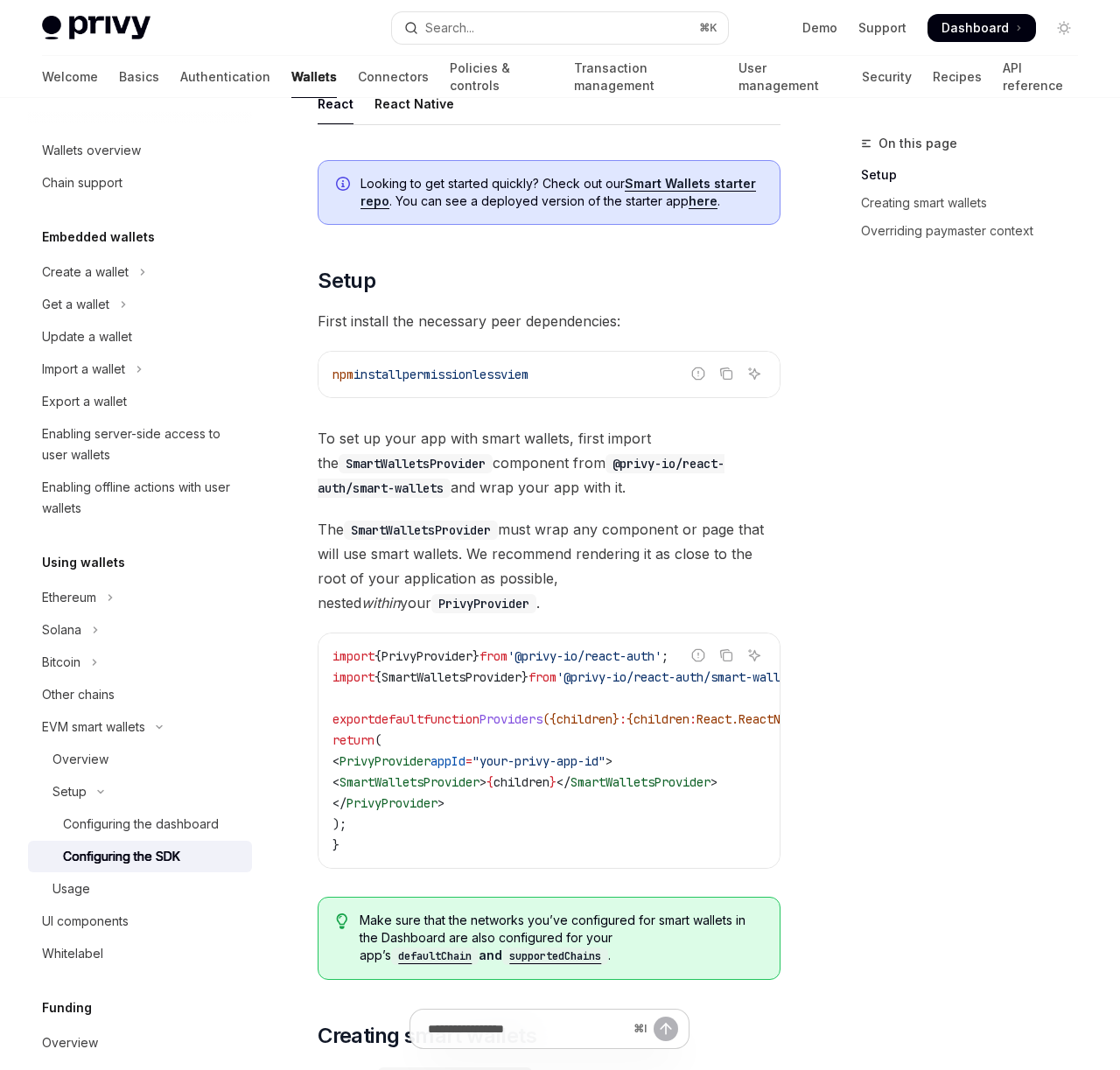
scroll to position [203, 0]
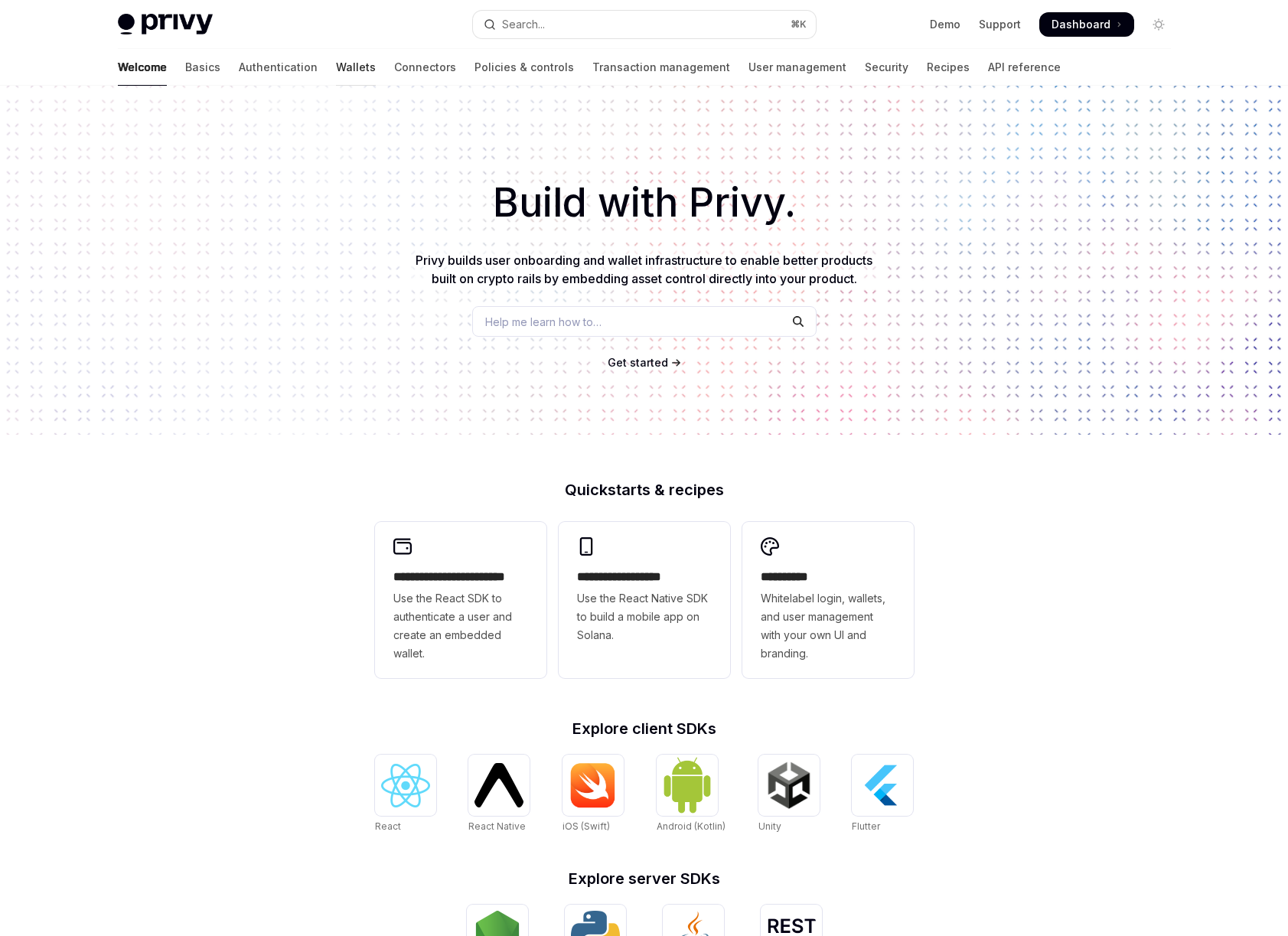
click at [336, 64] on link "Wallets" at bounding box center [355, 67] width 40 height 37
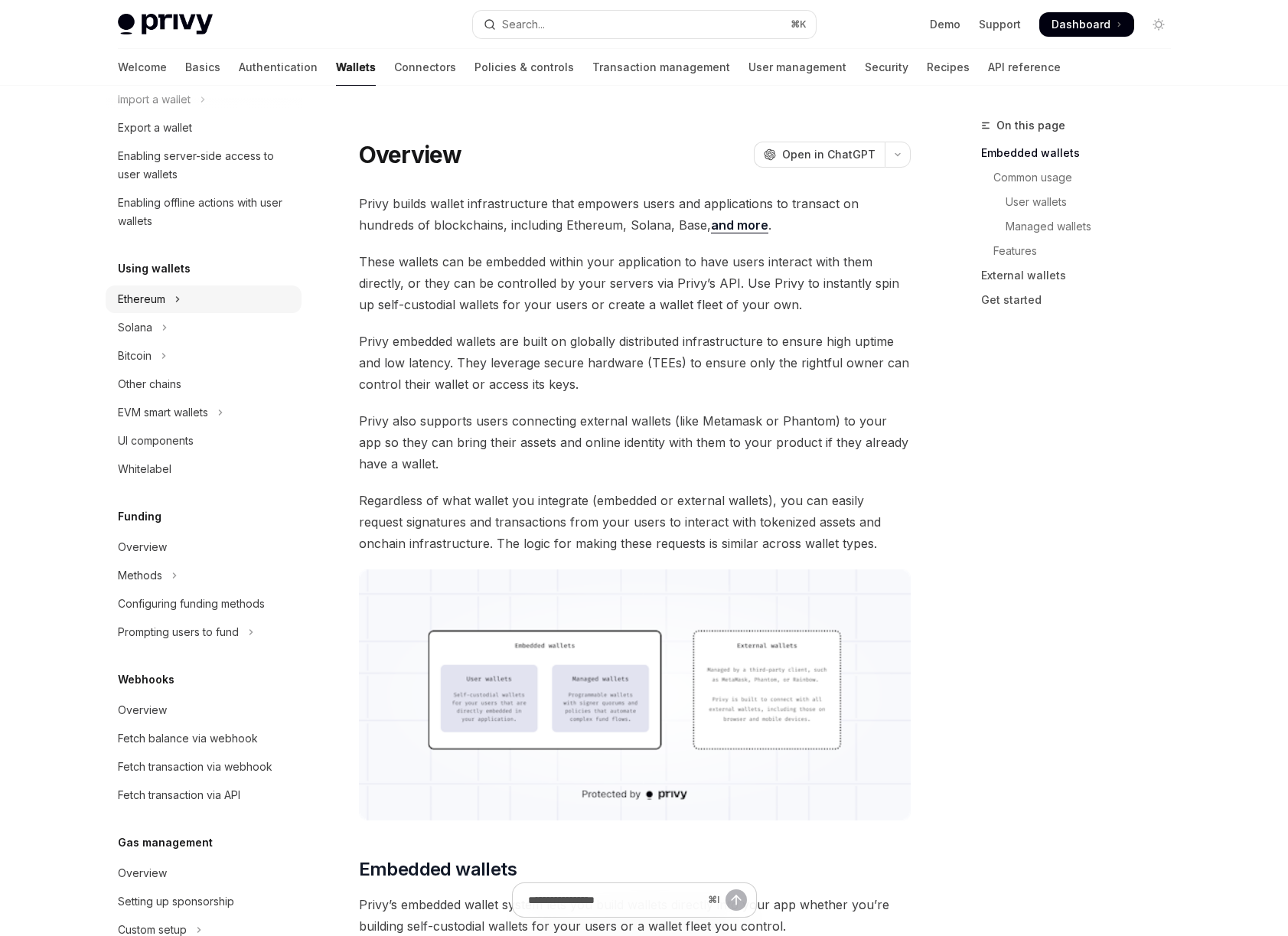
scroll to position [244, 0]
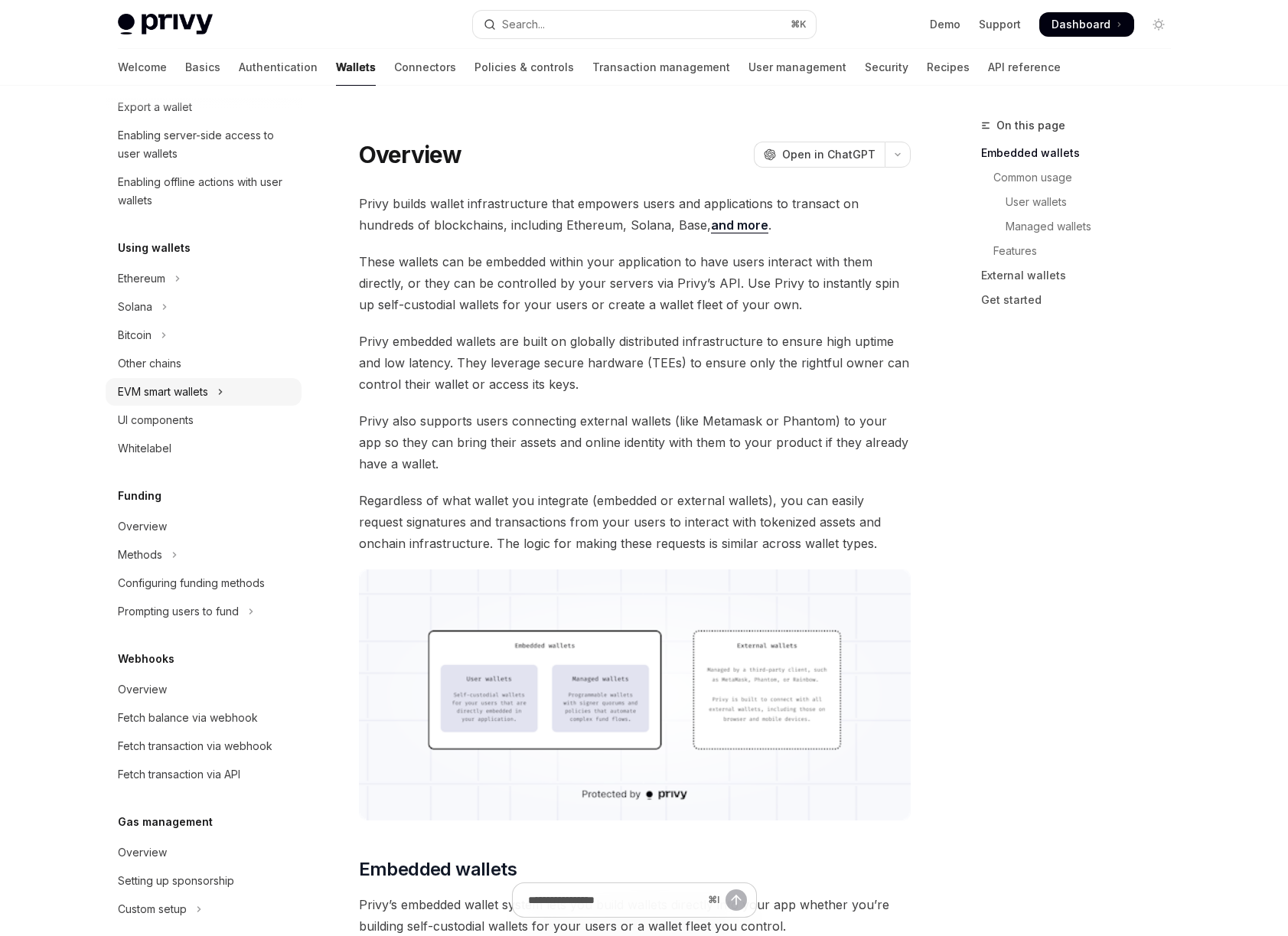
click at [216, 398] on button "EVM smart wallets" at bounding box center [203, 391] width 196 height 27
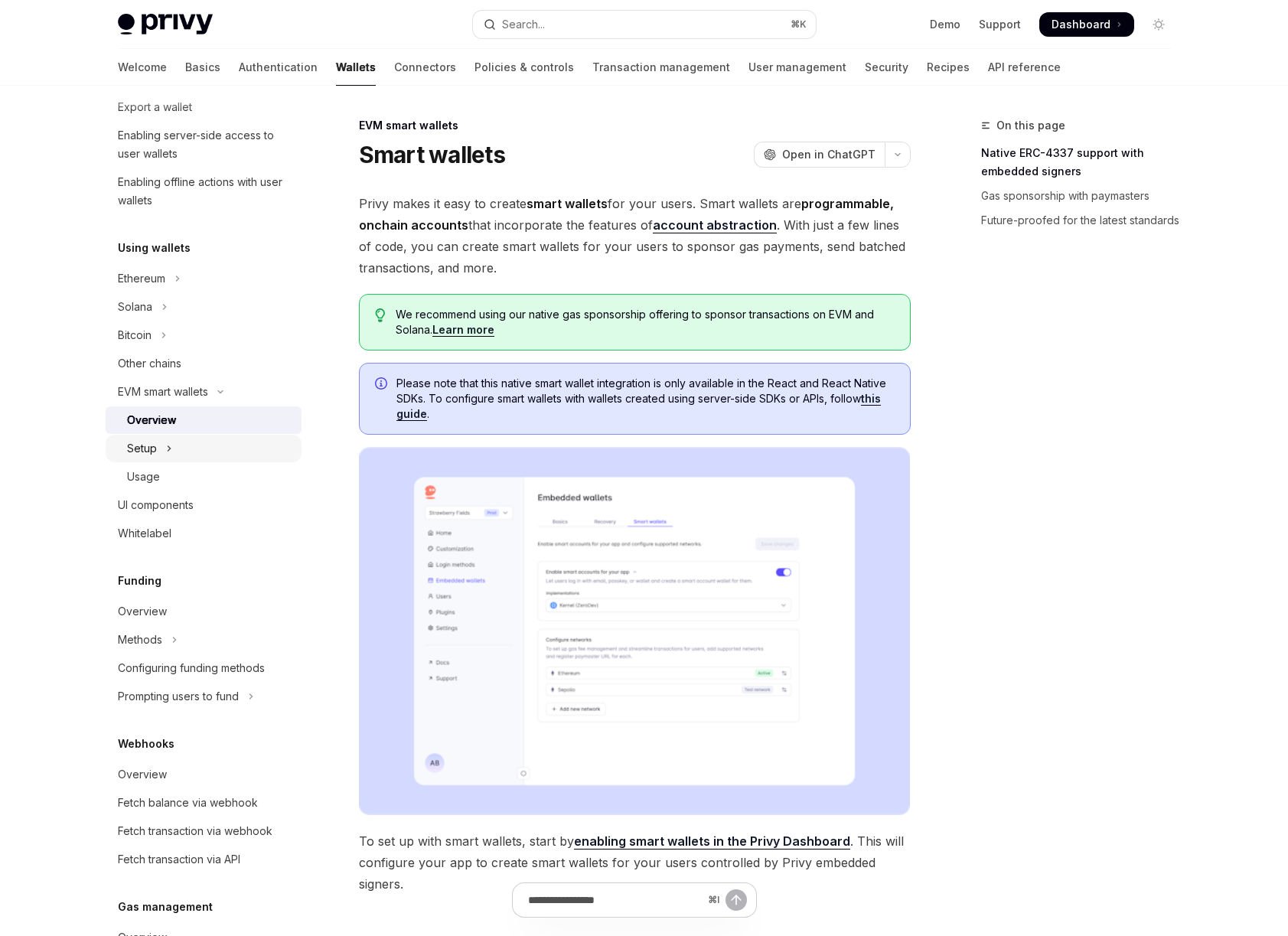
click at [239, 450] on button "Setup" at bounding box center [203, 448] width 196 height 27
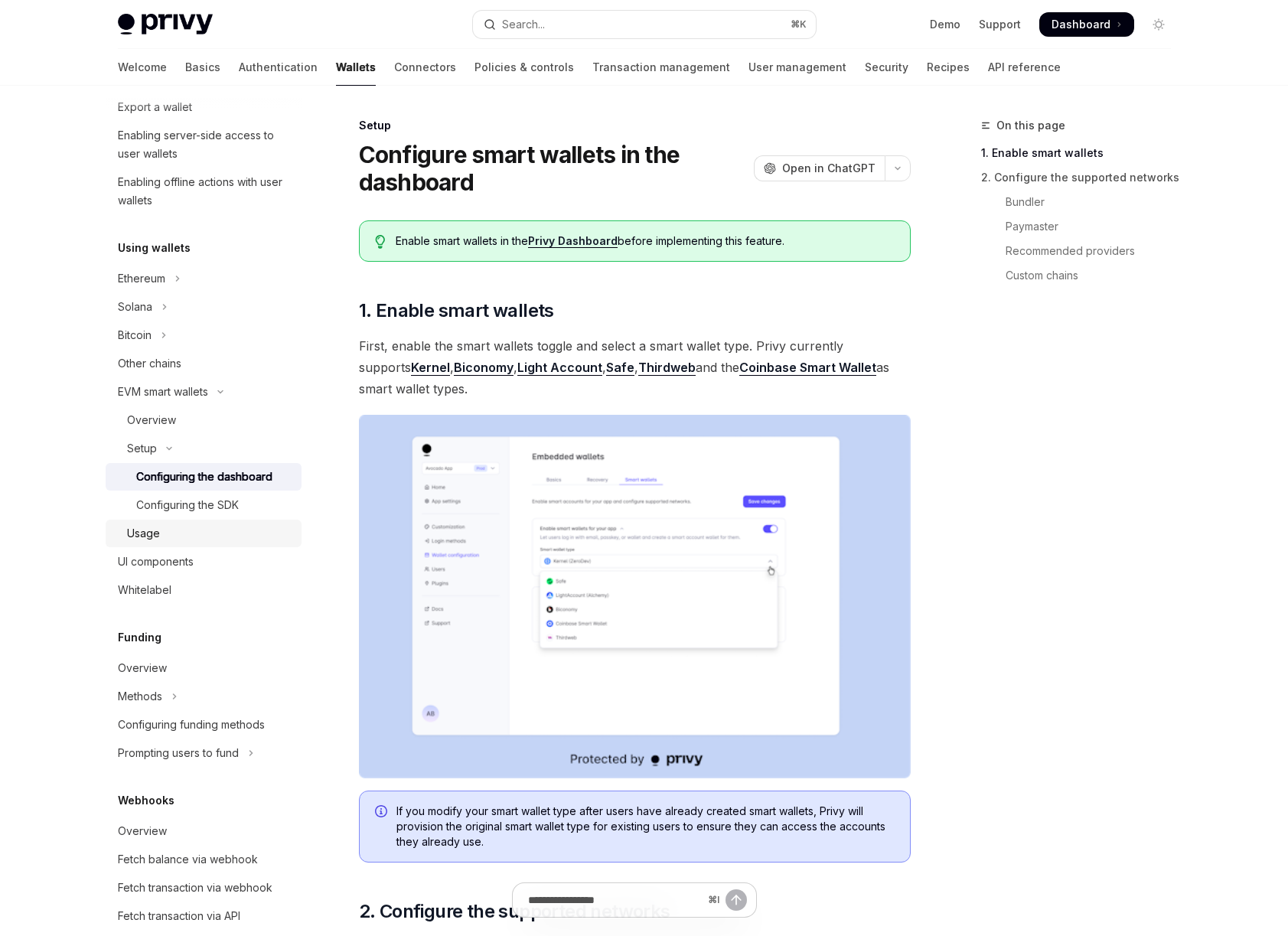
click at [212, 531] on div "Usage" at bounding box center [209, 533] width 165 height 18
type textarea "*"
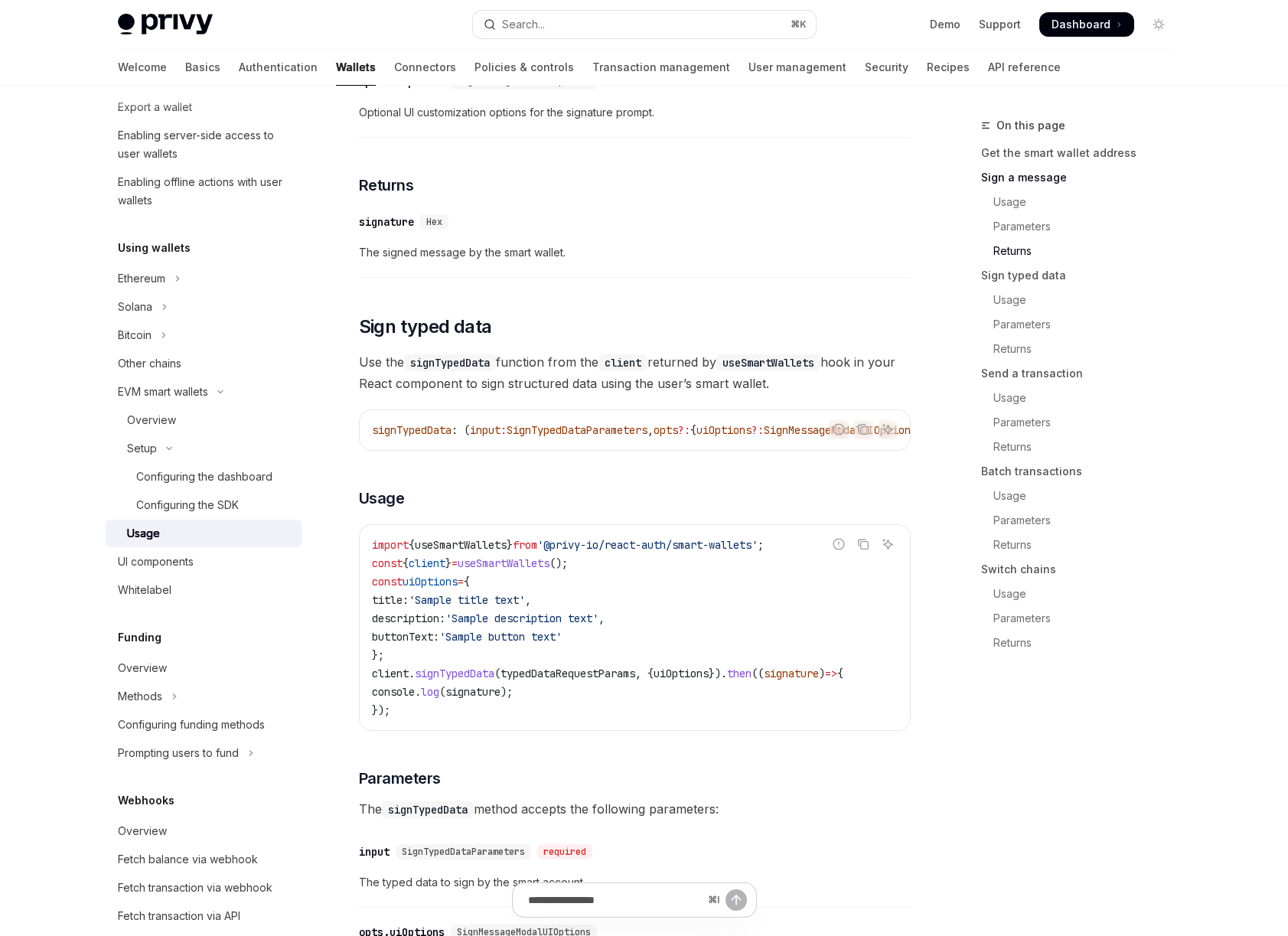
scroll to position [1273, 0]
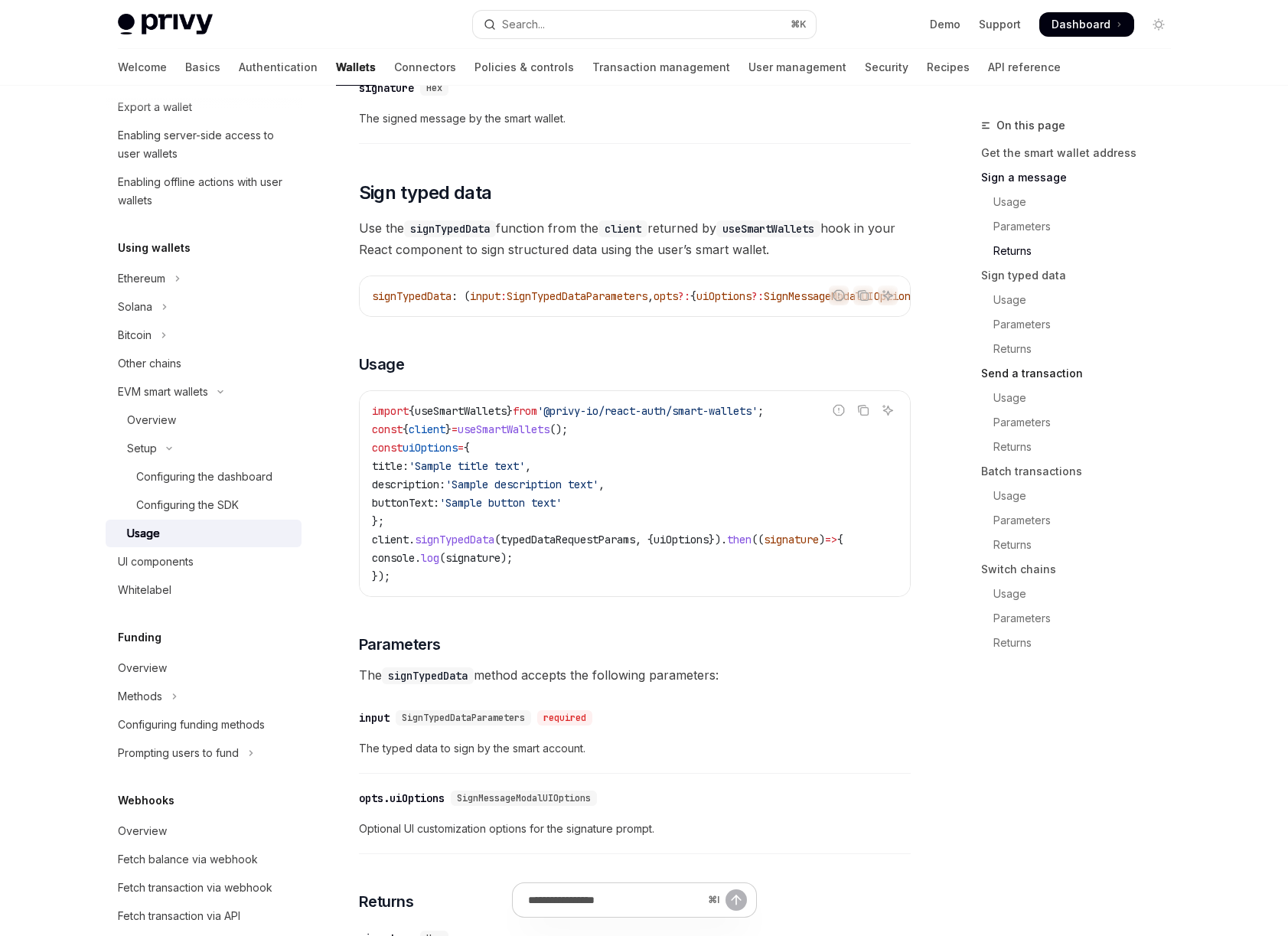
click at [1018, 376] on link "Send a transaction" at bounding box center [1082, 373] width 202 height 24
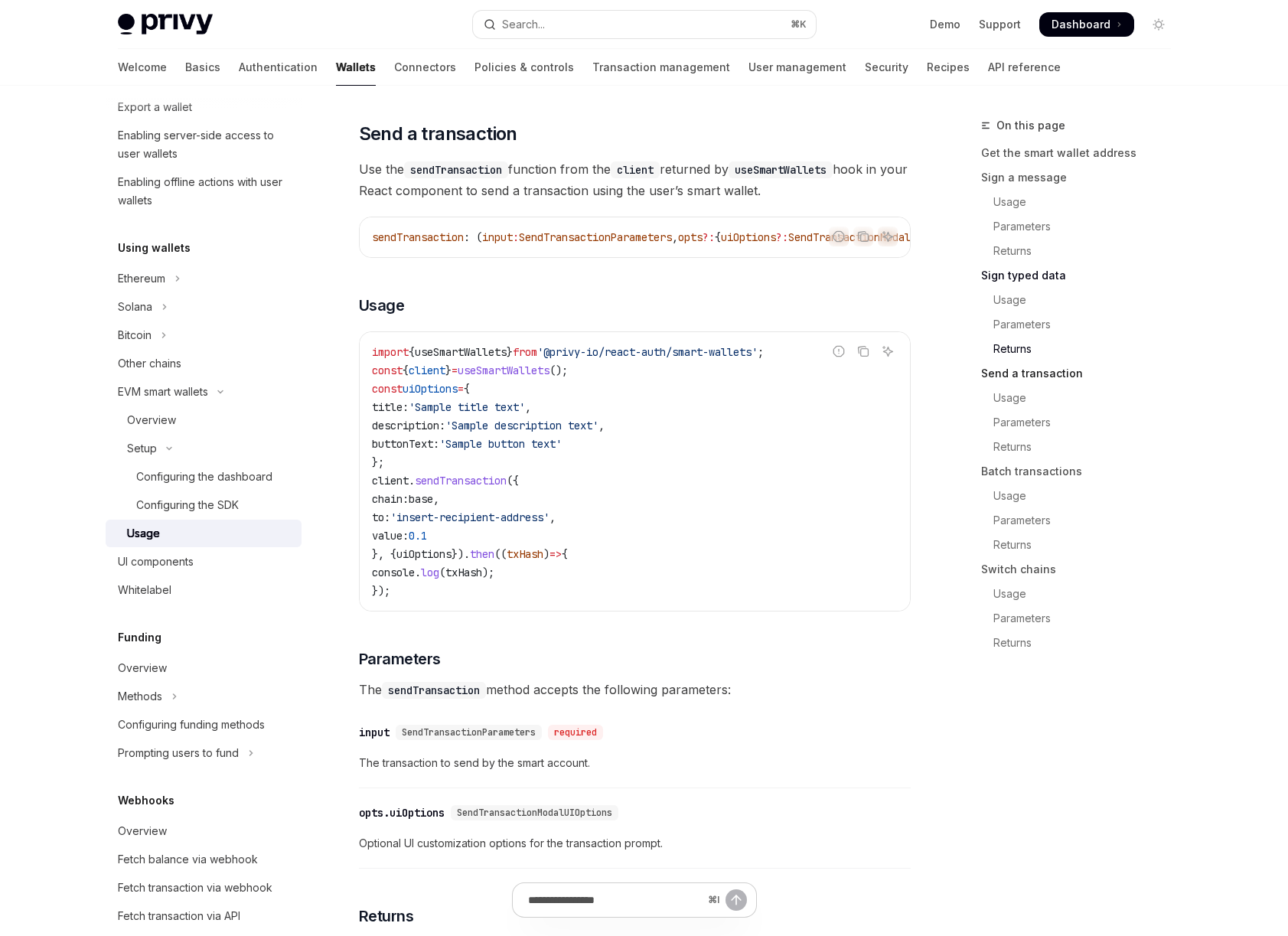
scroll to position [2218, 0]
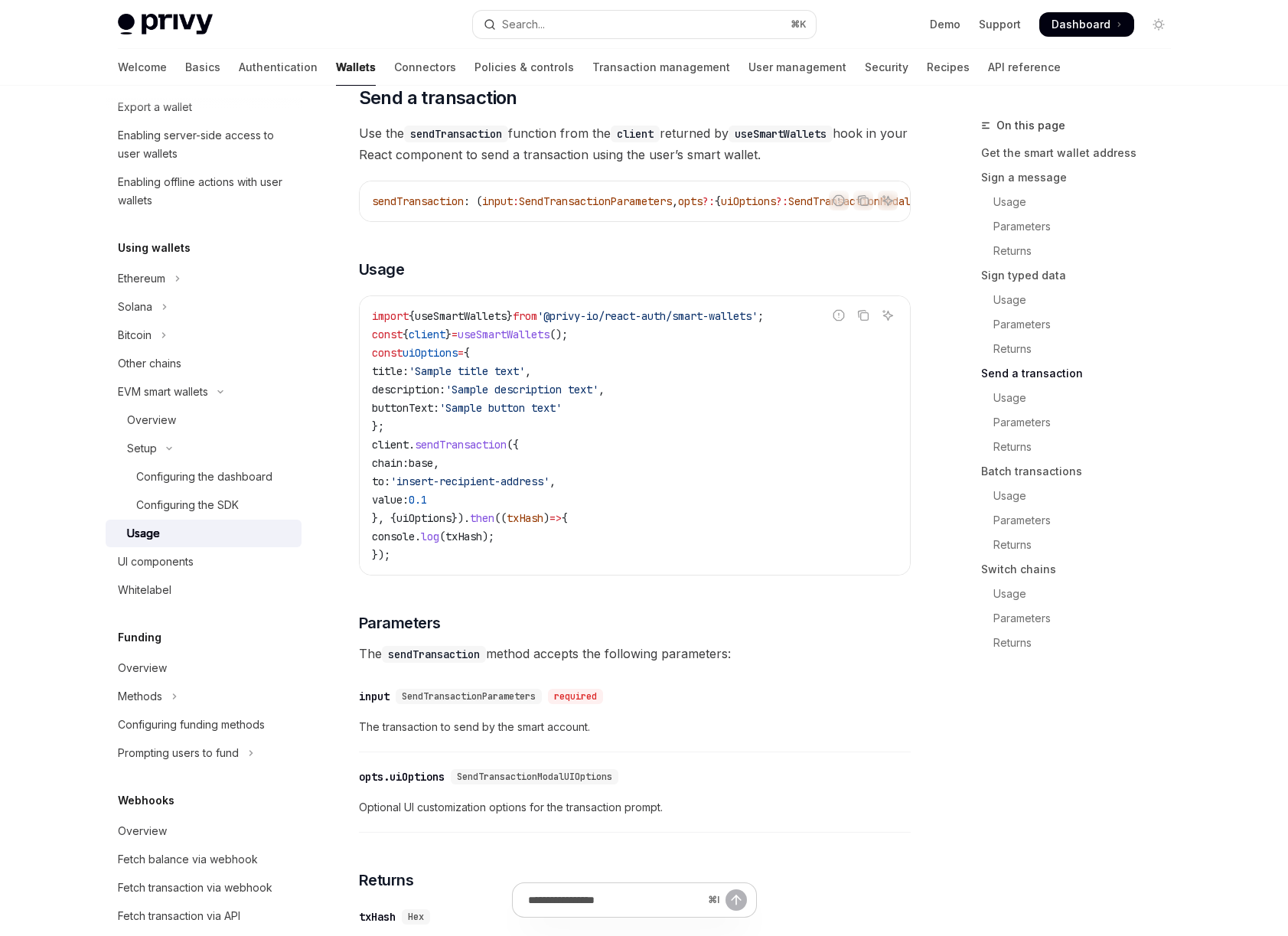
drag, startPoint x: 563, startPoint y: 387, endPoint x: 516, endPoint y: 369, distance: 50.3
click at [561, 387] on code "import { useSmartWallets } from '@privy-io/react-auth/smart-wallets' ; const { …" at bounding box center [635, 435] width 526 height 257
click at [516, 341] on span "useSmartWallets" at bounding box center [503, 335] width 92 height 14
copy span "useSmartWallets"
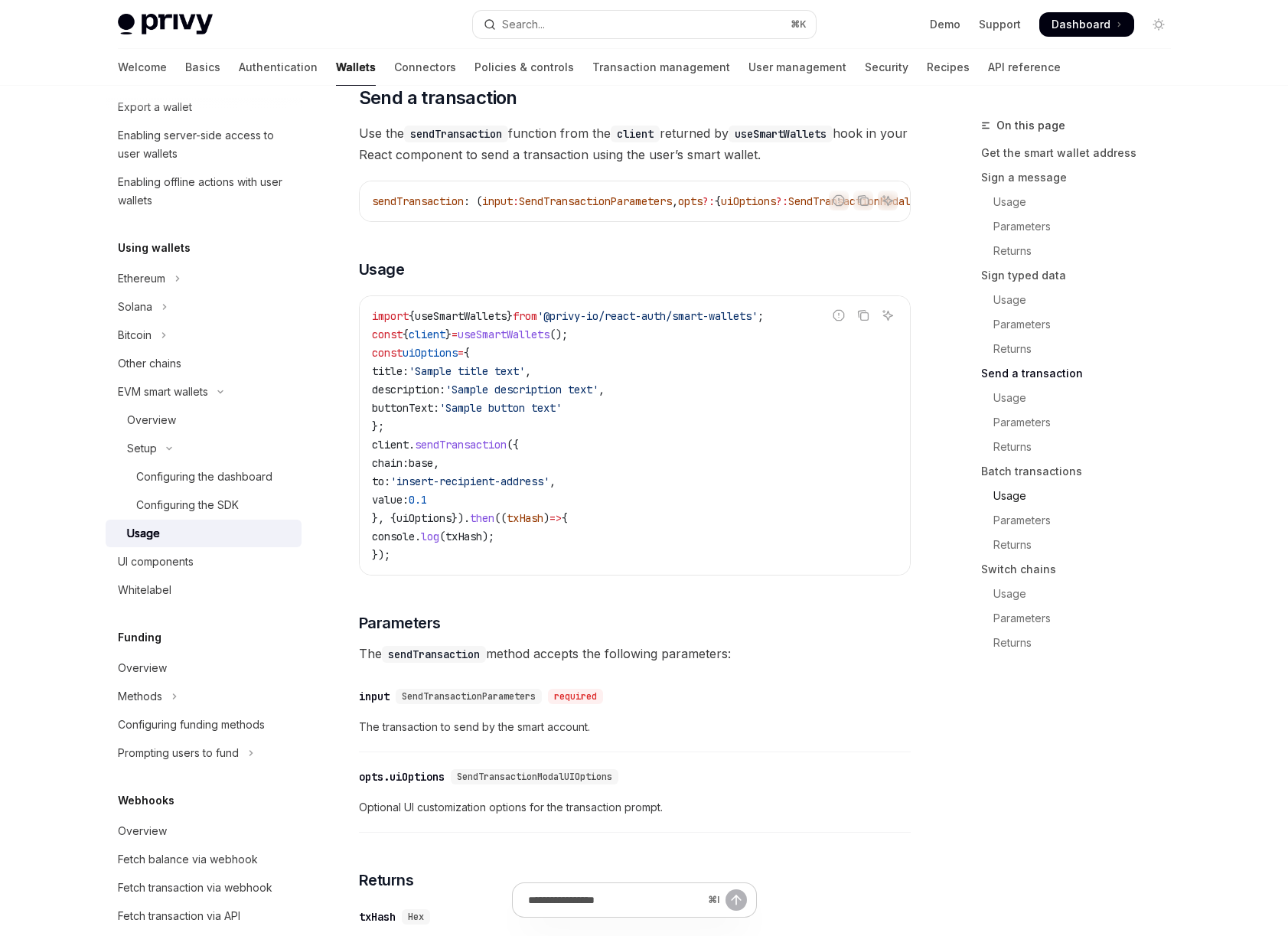
click at [1019, 497] on link "Usage" at bounding box center [1082, 495] width 202 height 24
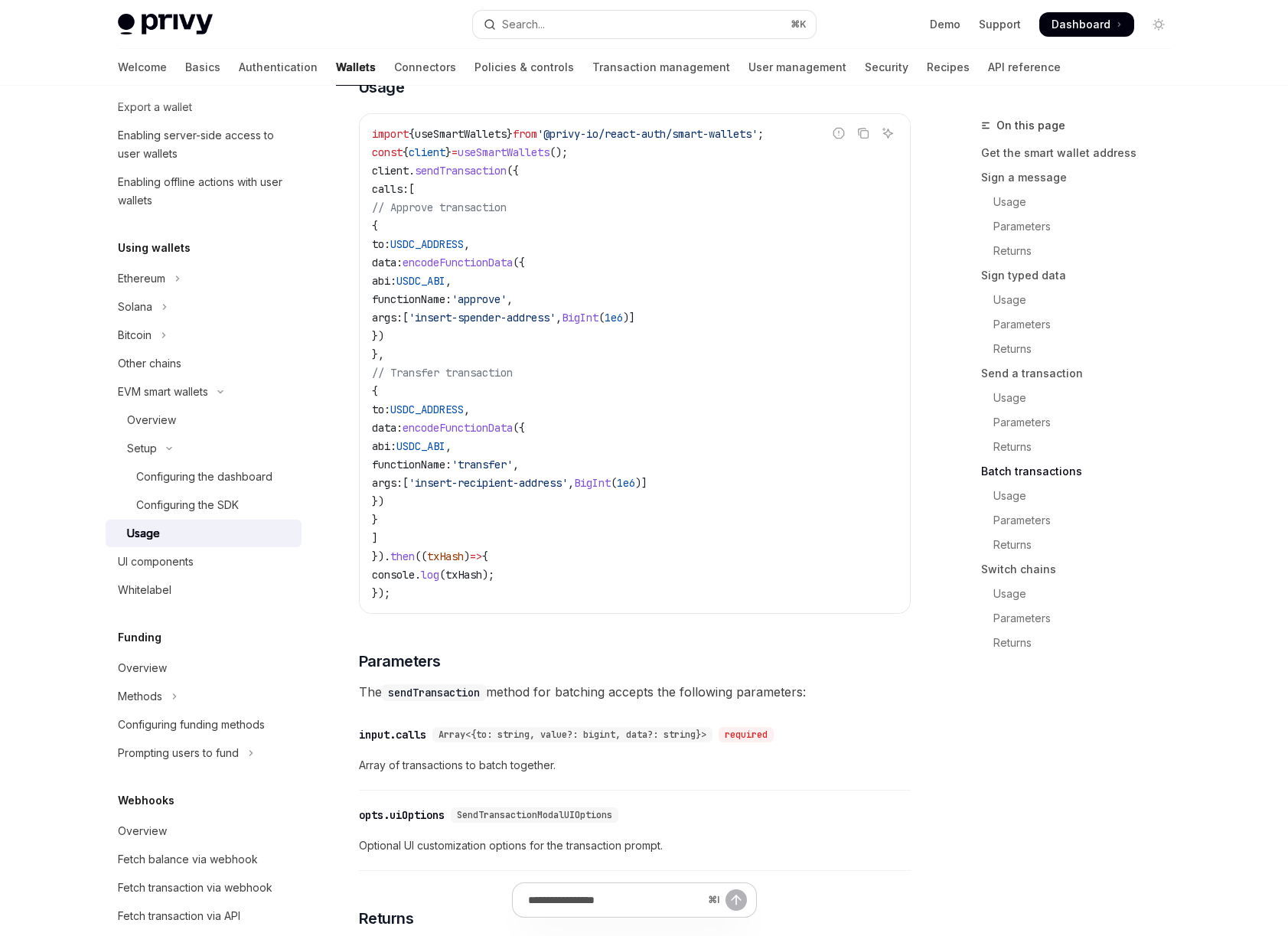
scroll to position [3327, 0]
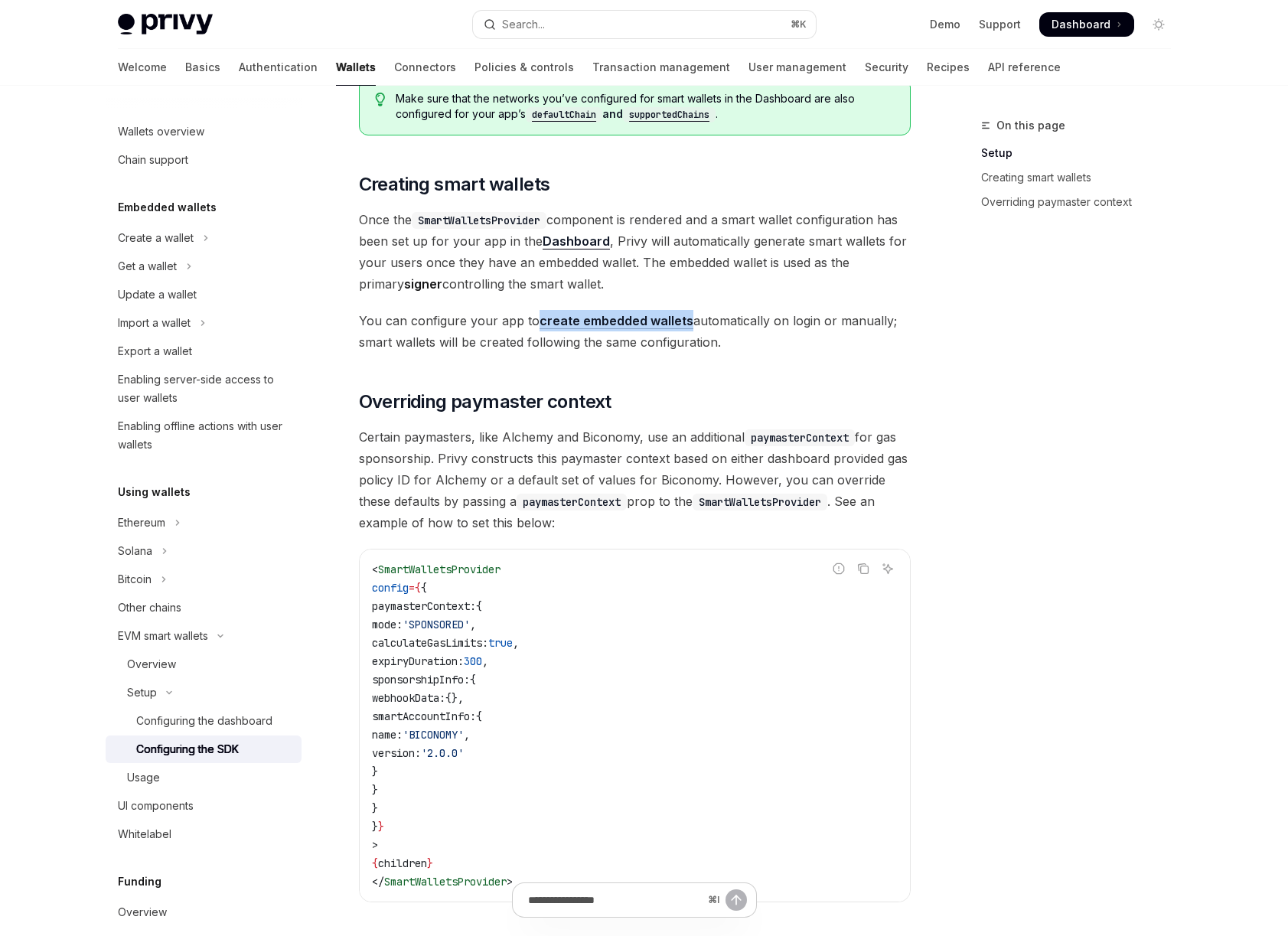
scroll to position [42, 0]
